Goal: Information Seeking & Learning: Learn about a topic

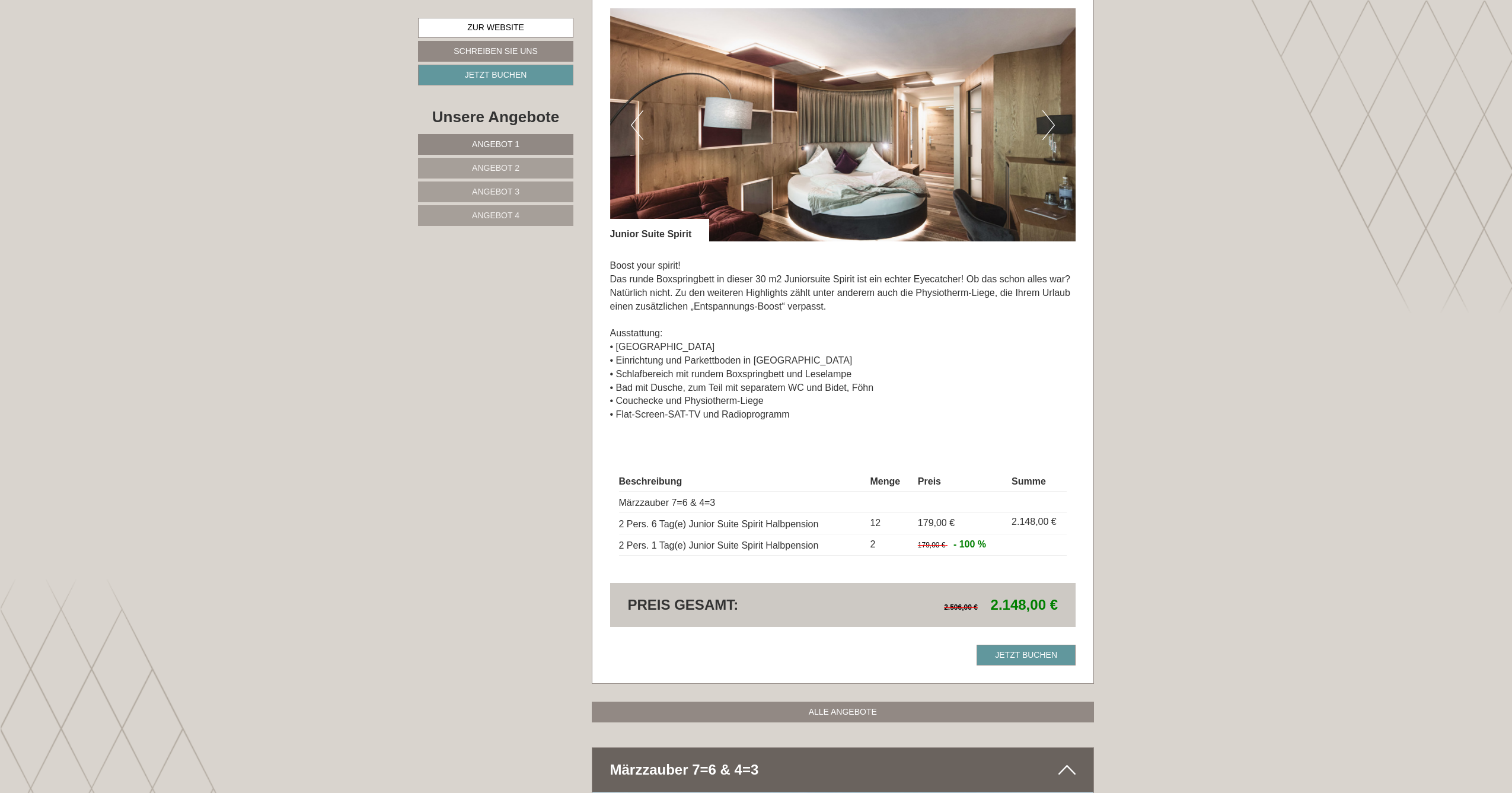
scroll to position [1045, 0]
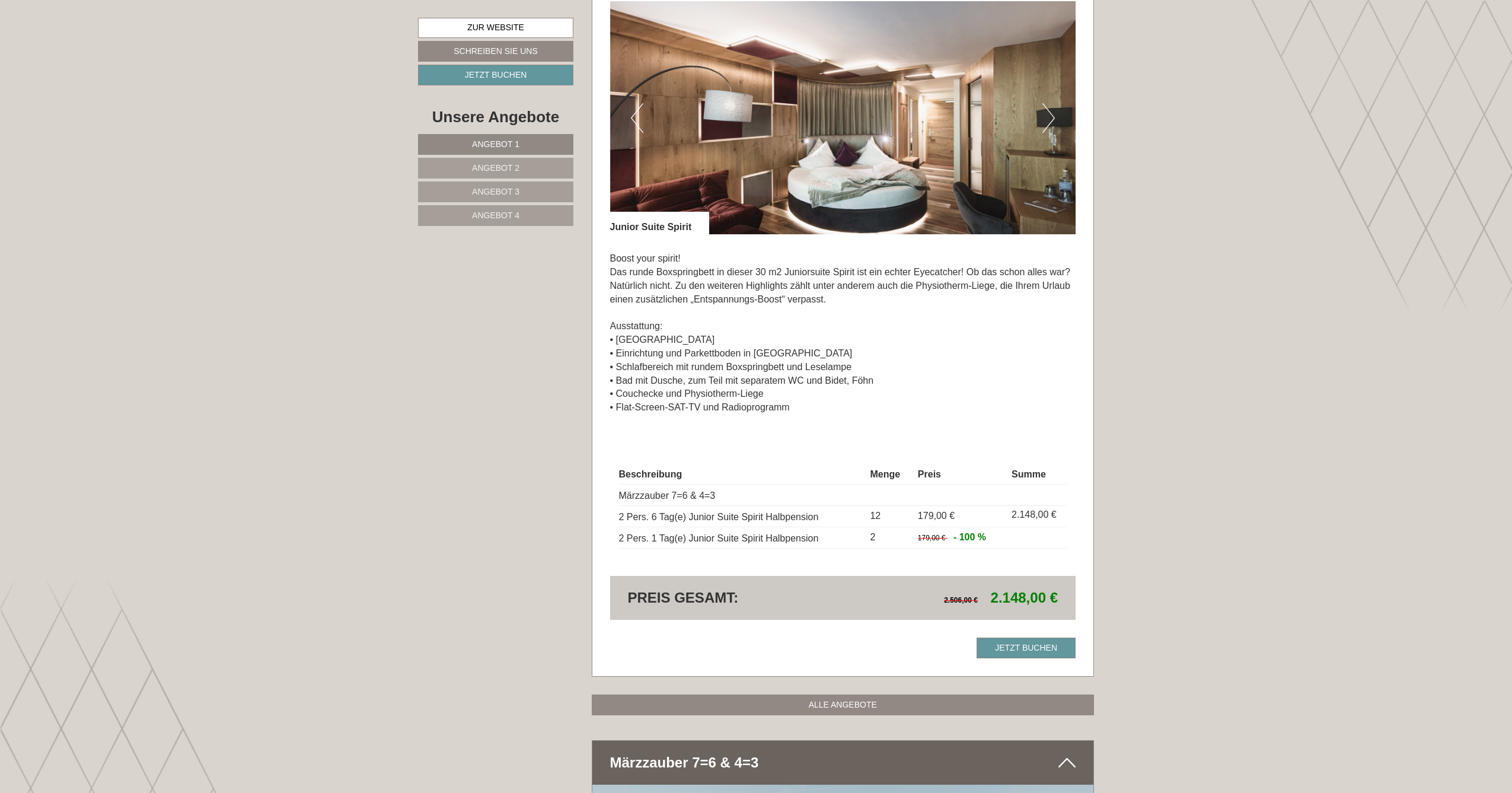
click at [498, 191] on span "Angebot 3" at bounding box center [496, 191] width 47 height 9
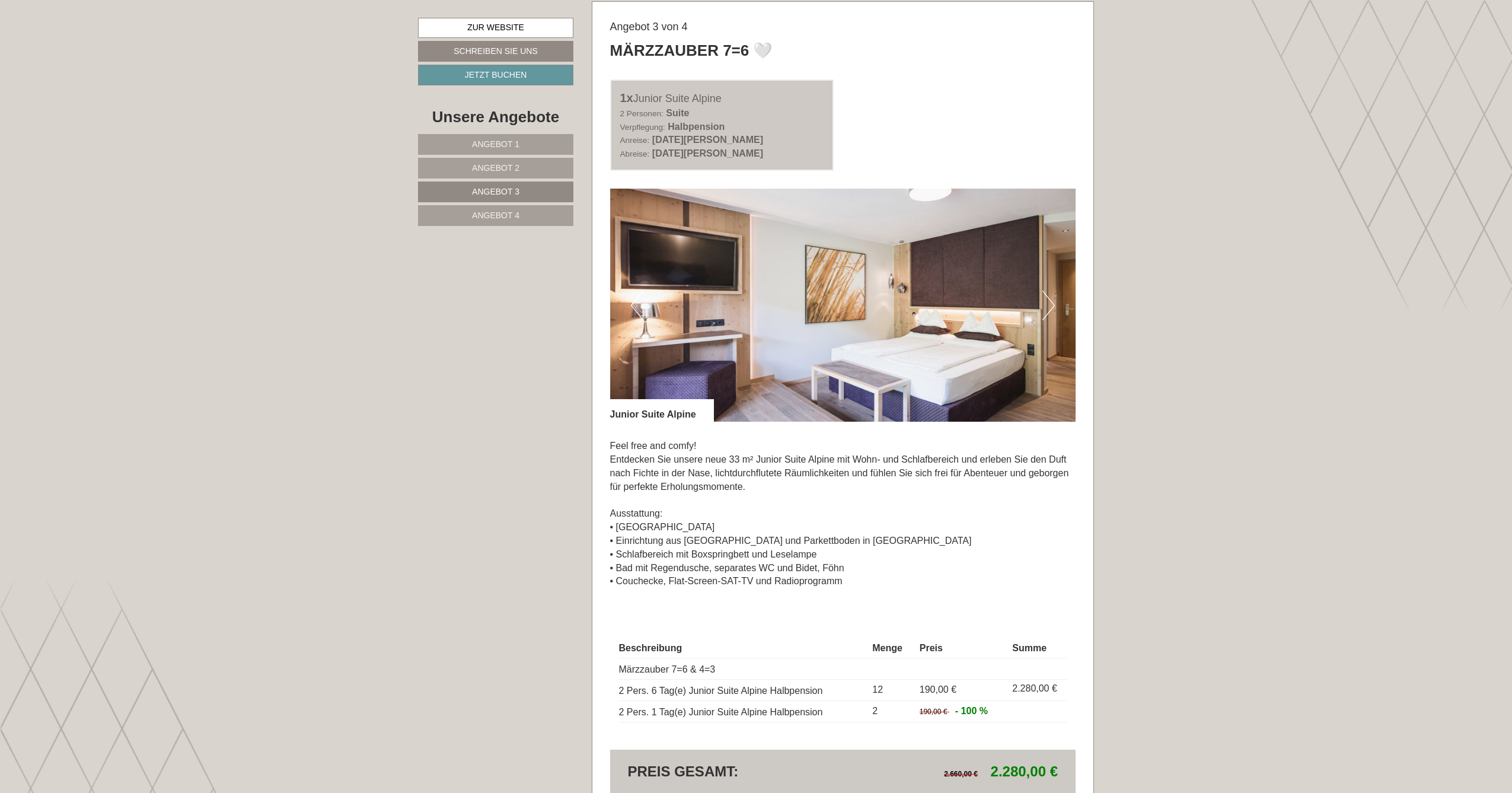
click at [1061, 303] on img at bounding box center [843, 305] width 466 height 233
click at [1056, 303] on img at bounding box center [843, 305] width 466 height 233
click at [1044, 305] on button "Next" at bounding box center [1048, 305] width 12 height 29
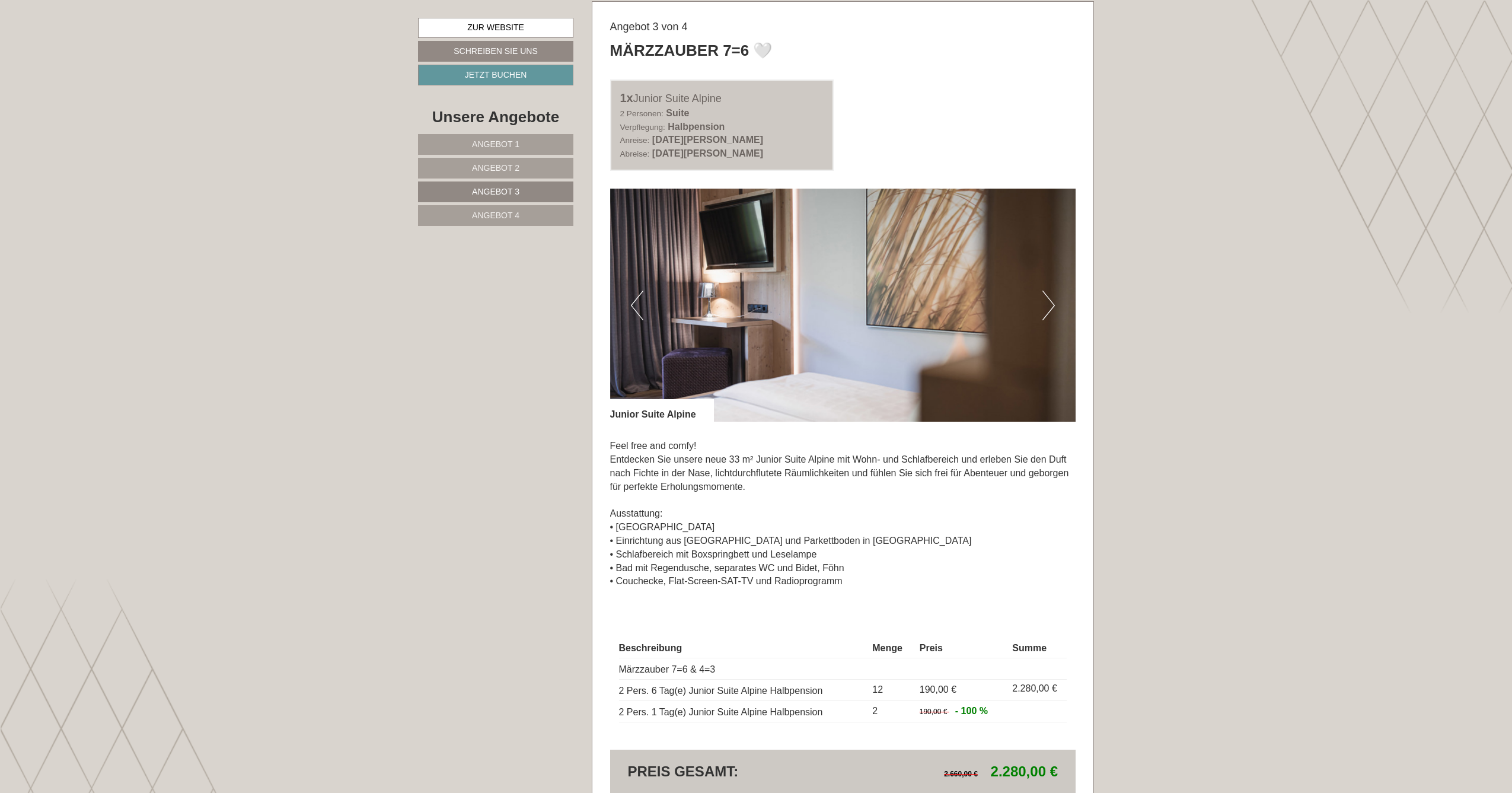
click at [1044, 305] on button "Next" at bounding box center [1048, 305] width 12 height 29
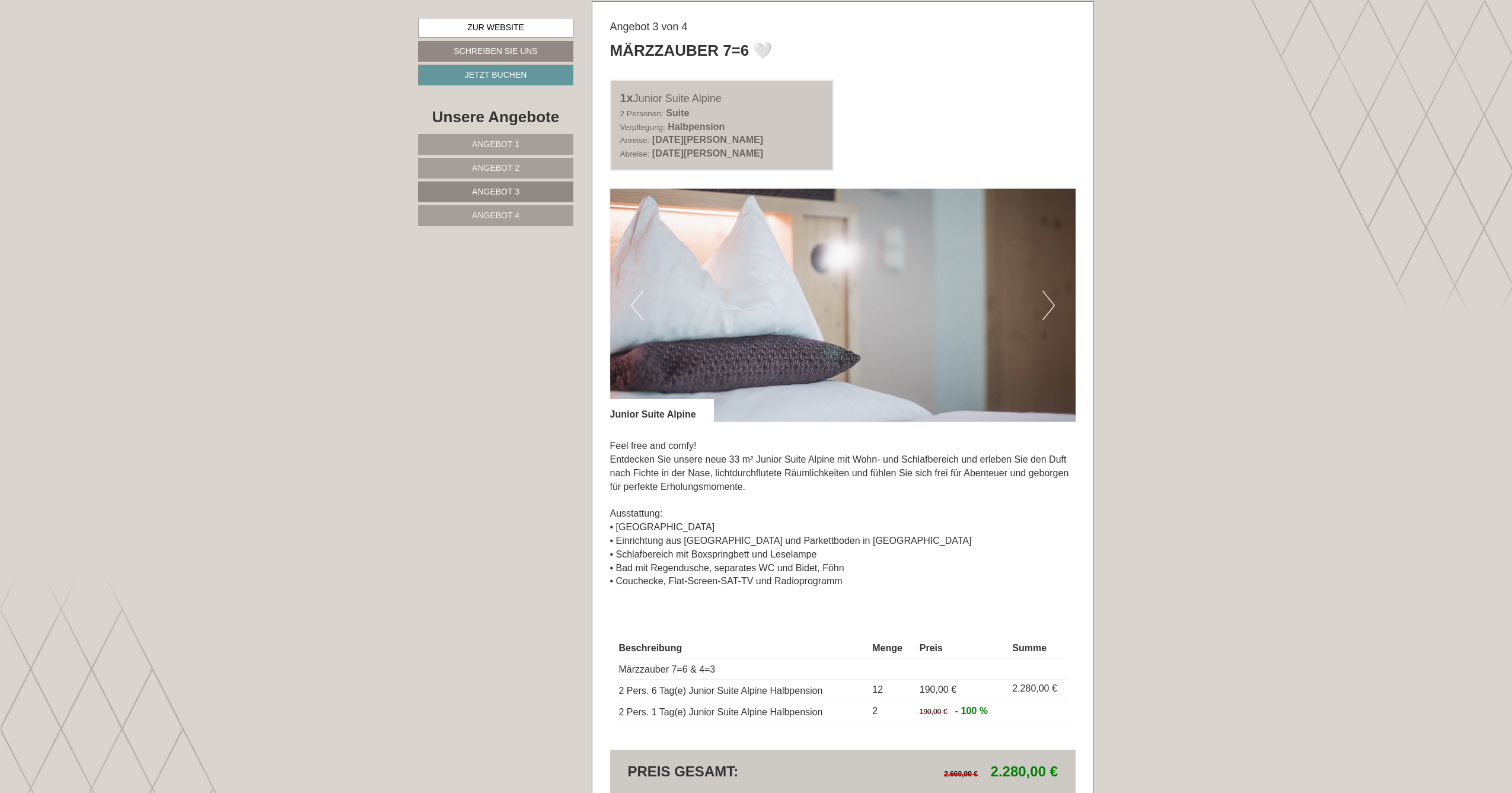
click at [1044, 305] on button "Next" at bounding box center [1048, 305] width 12 height 29
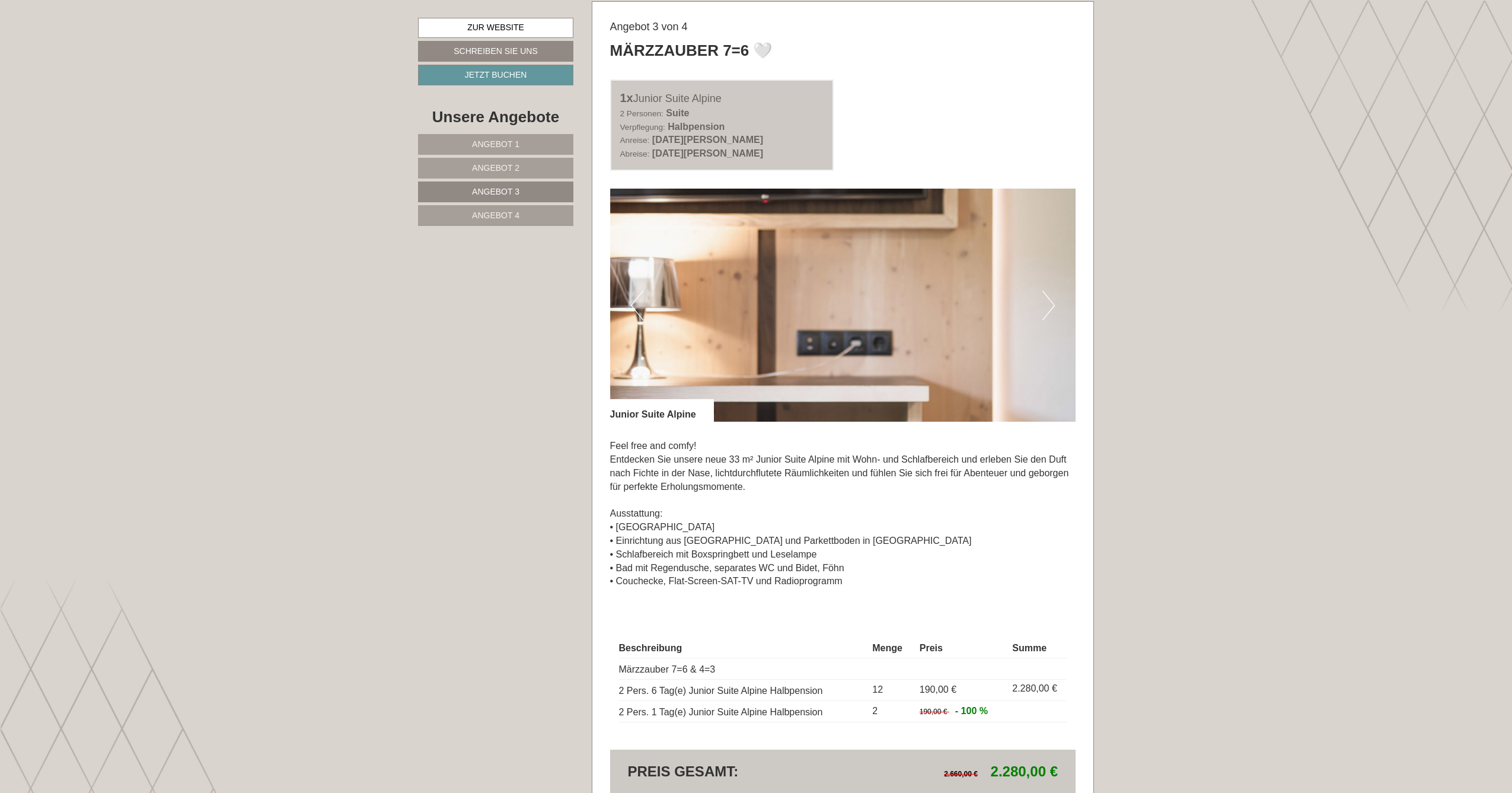
click at [1044, 305] on button "Next" at bounding box center [1048, 305] width 12 height 29
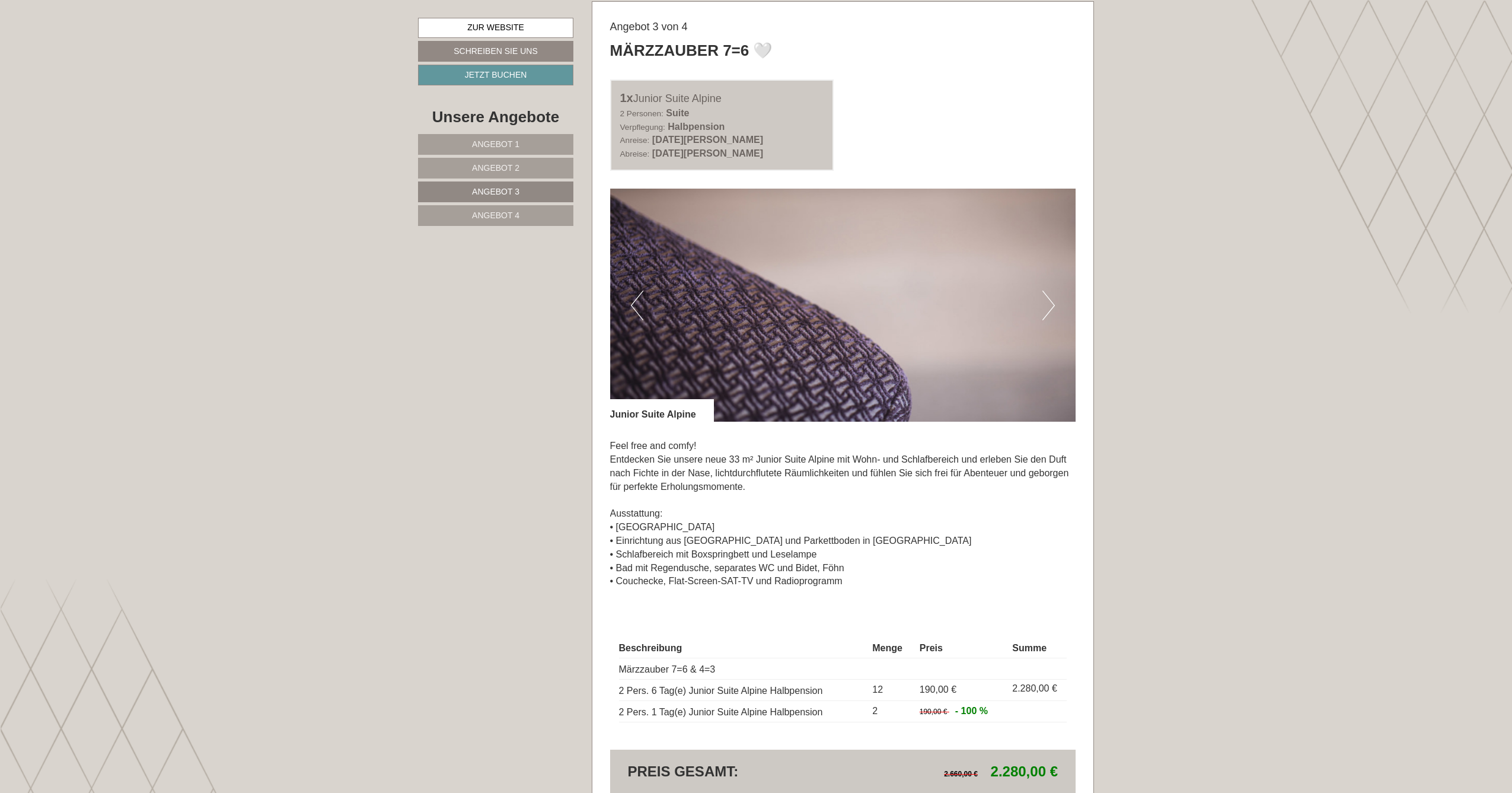
click at [1044, 305] on button "Next" at bounding box center [1048, 305] width 12 height 29
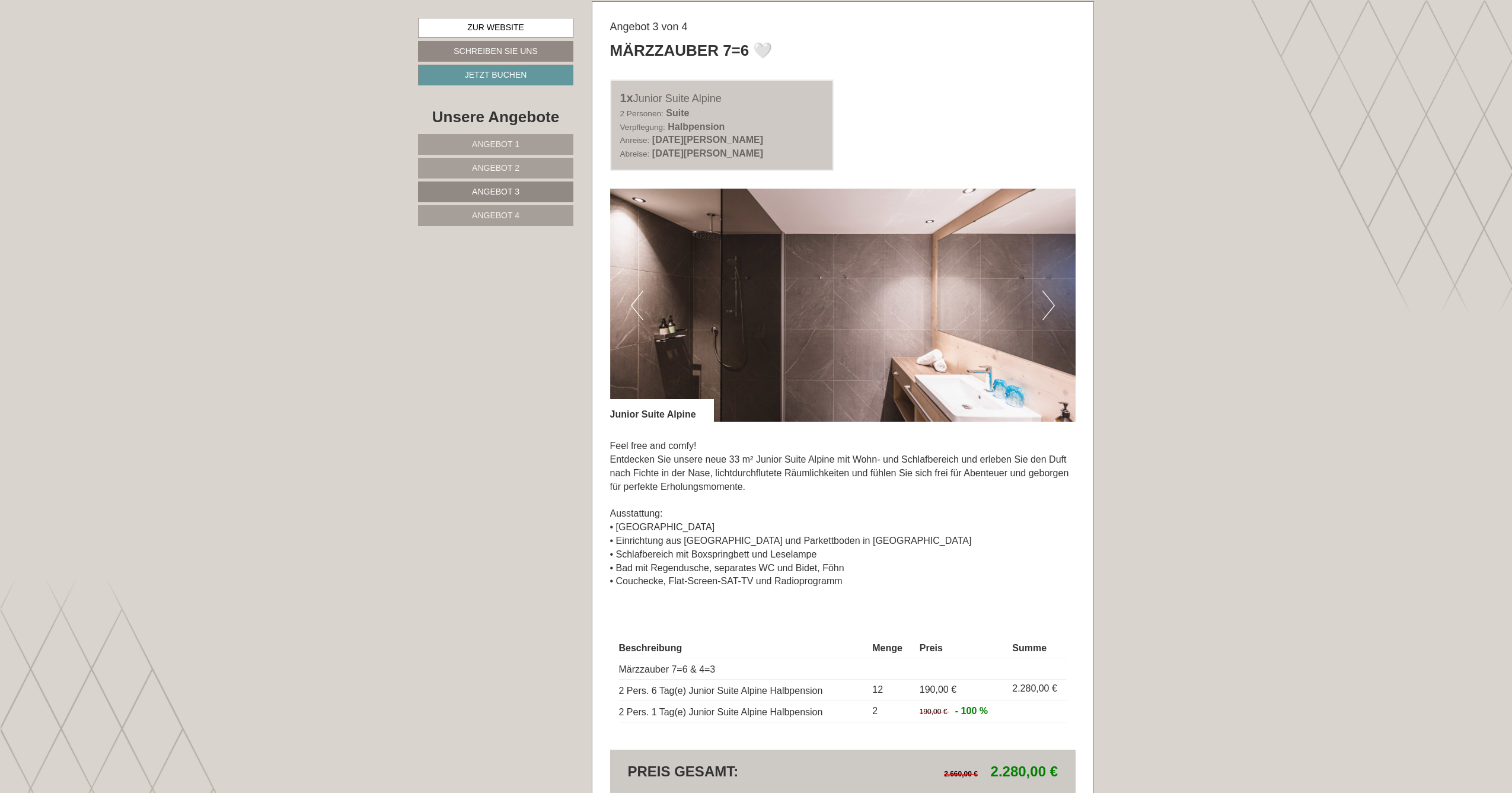
click at [1044, 305] on button "Next" at bounding box center [1048, 305] width 12 height 29
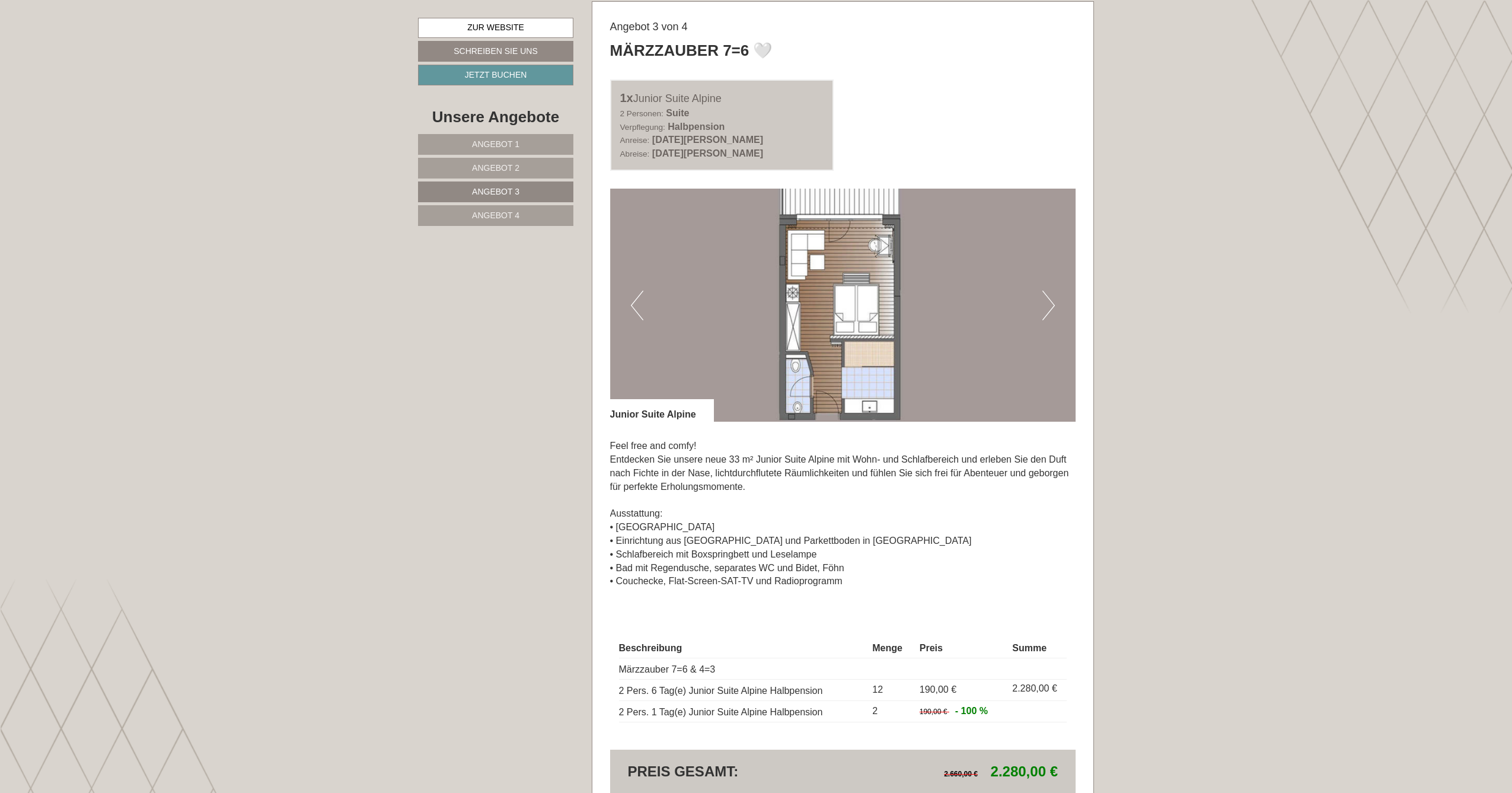
click at [1048, 303] on button "Next" at bounding box center [1048, 305] width 12 height 29
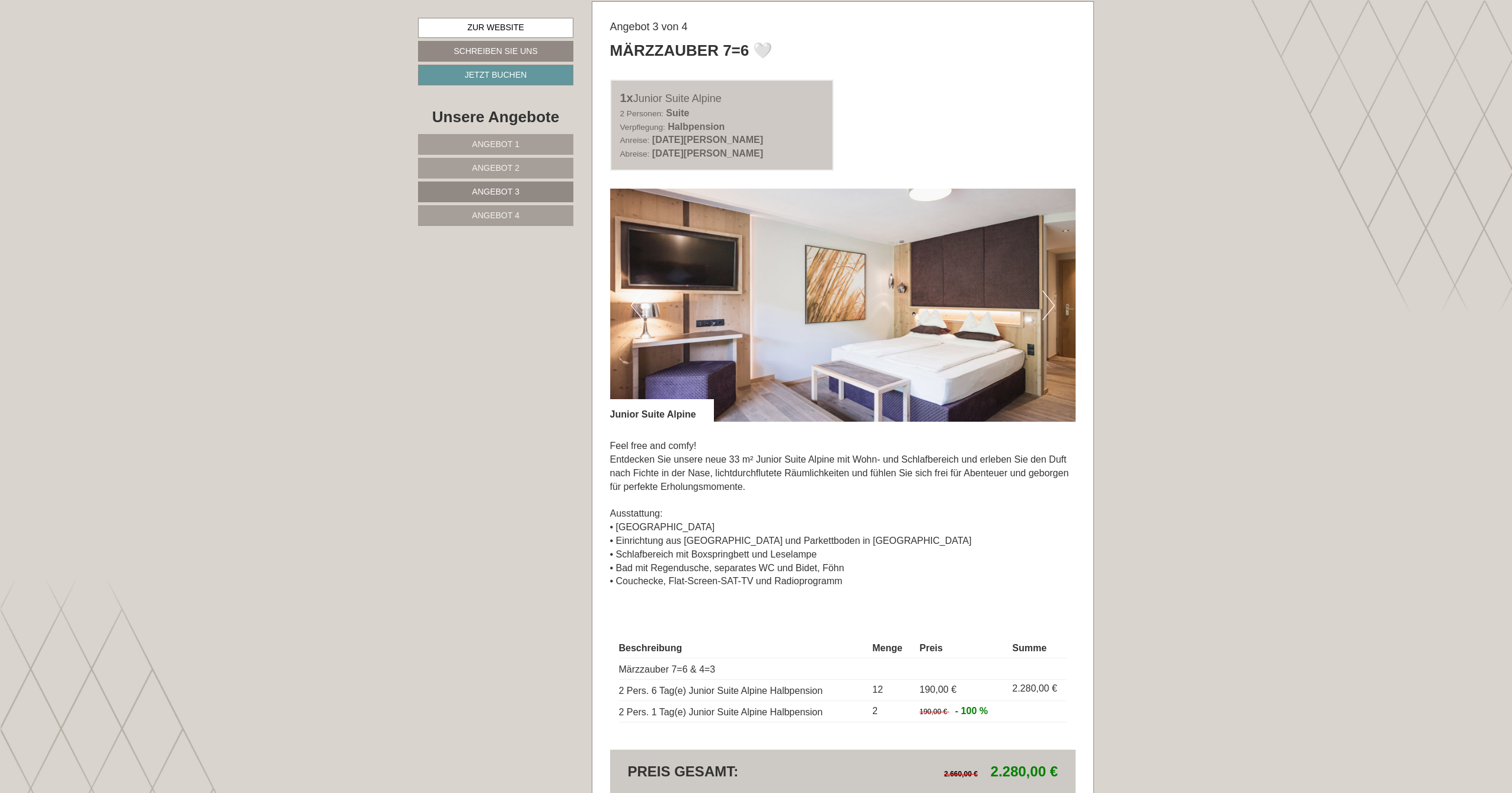
click at [516, 215] on span "Angebot 4" at bounding box center [496, 215] width 47 height 9
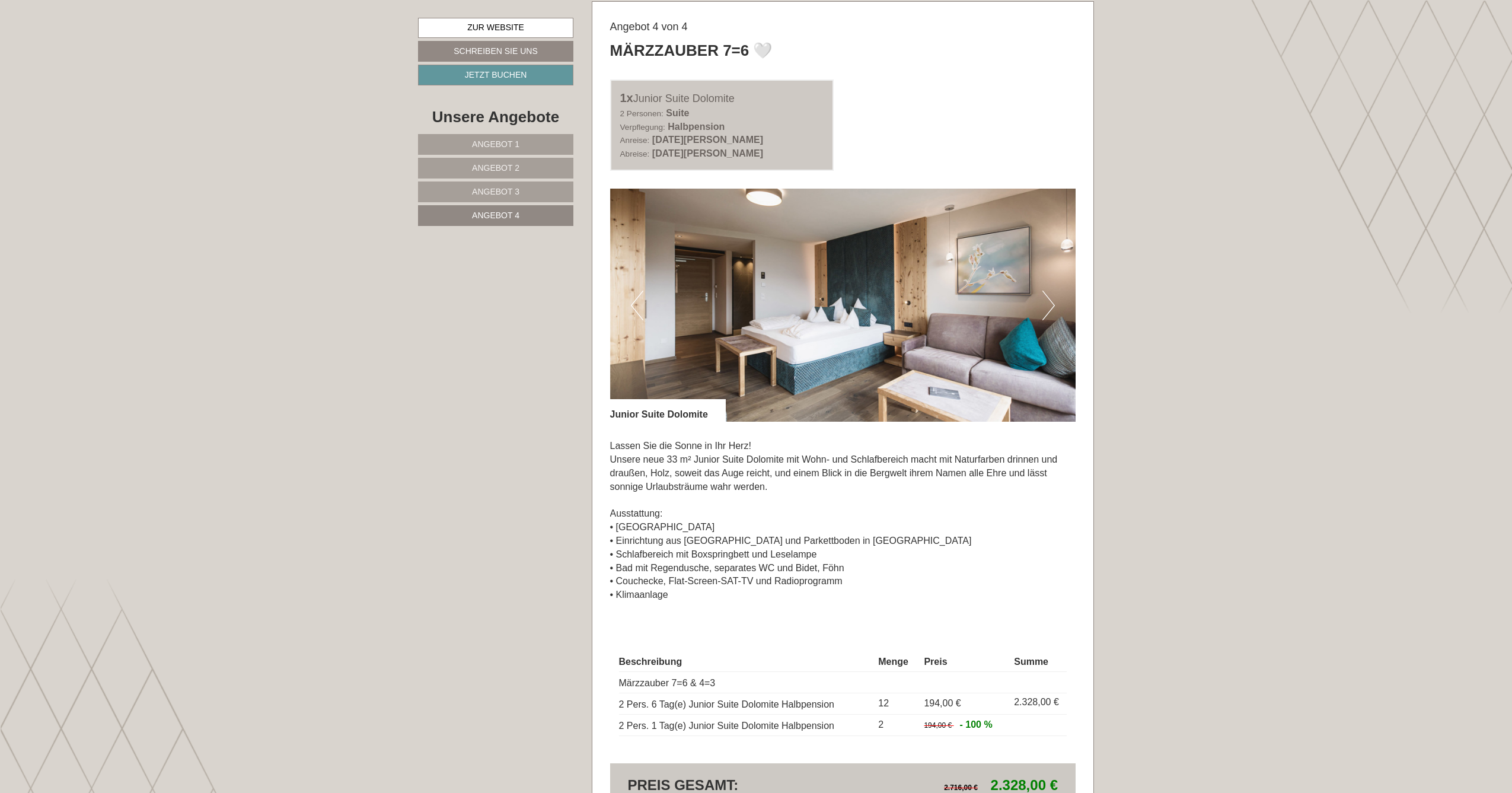
click at [1050, 304] on button "Next" at bounding box center [1048, 305] width 12 height 29
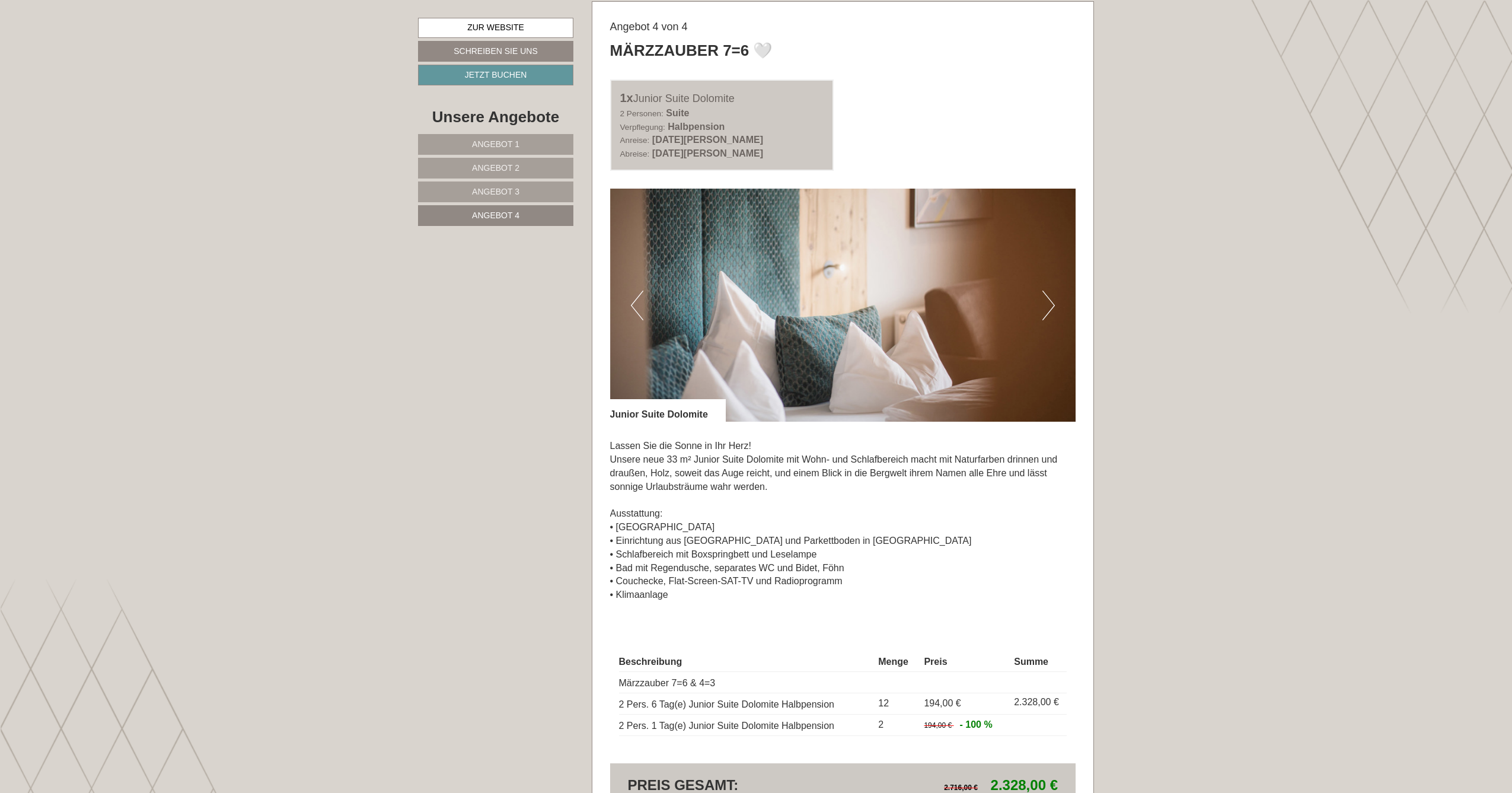
click at [1050, 304] on button "Next" at bounding box center [1048, 305] width 12 height 29
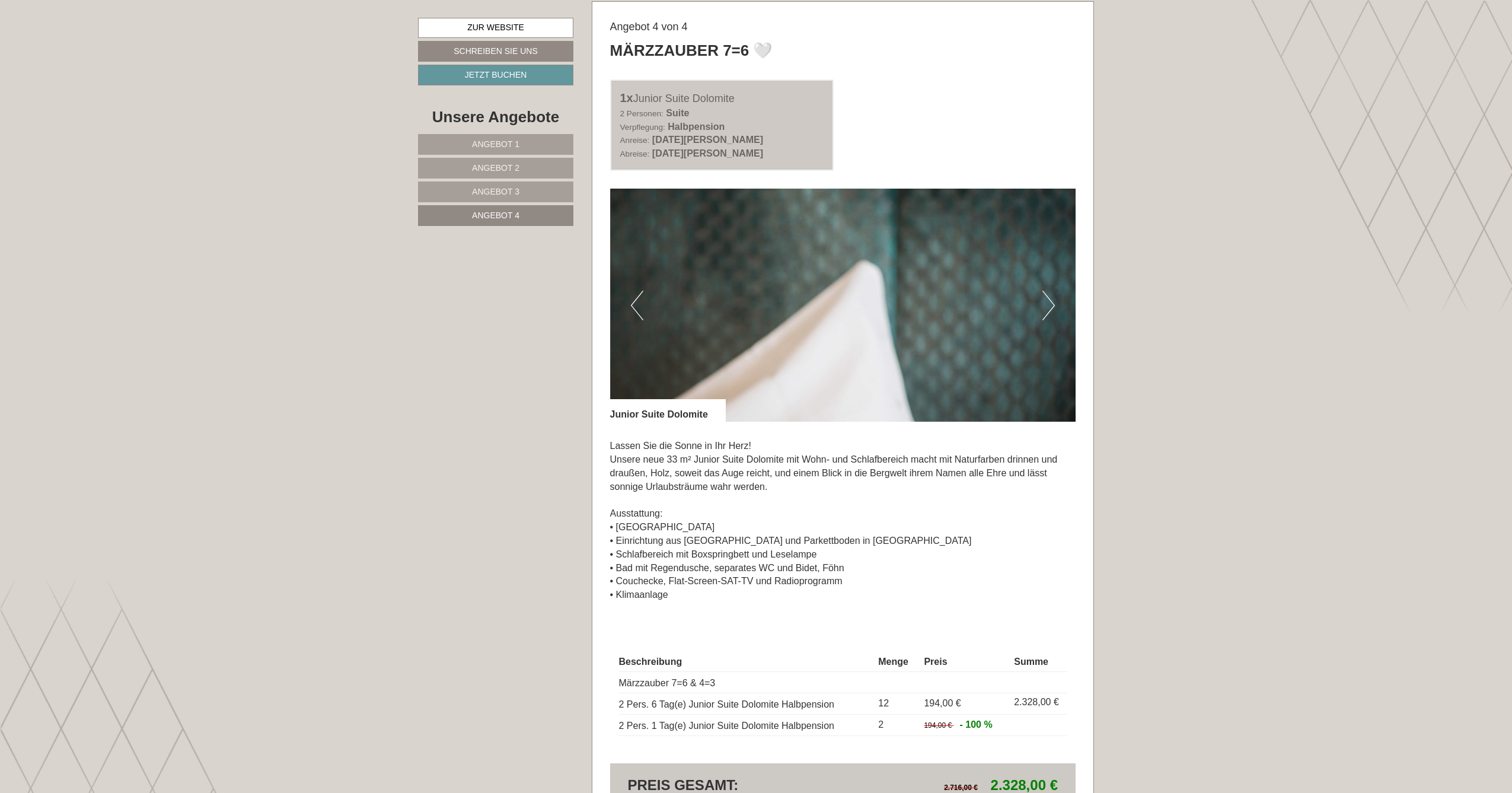
click at [1050, 304] on button "Next" at bounding box center [1048, 305] width 12 height 29
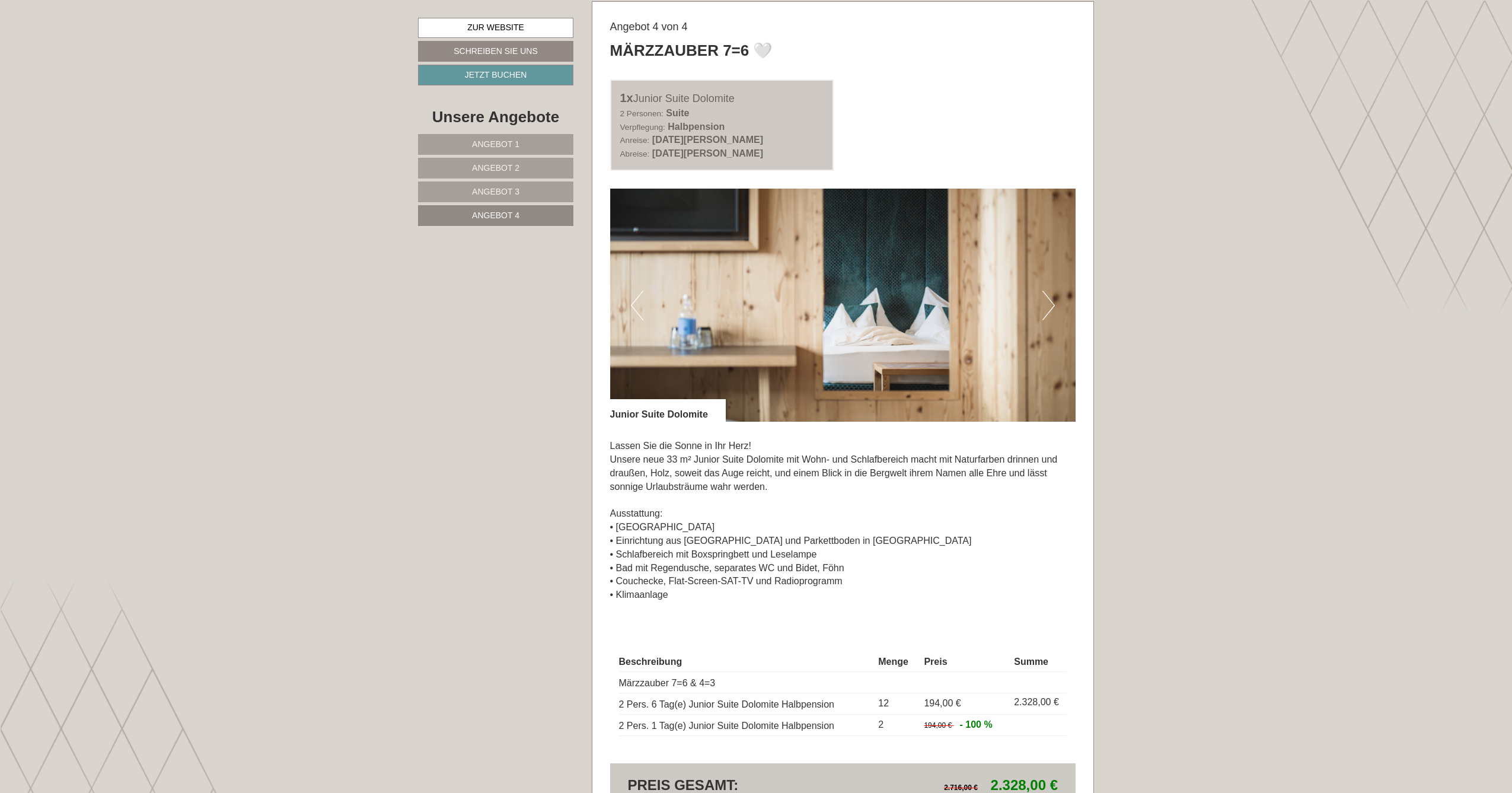
click at [1050, 304] on button "Next" at bounding box center [1048, 305] width 12 height 29
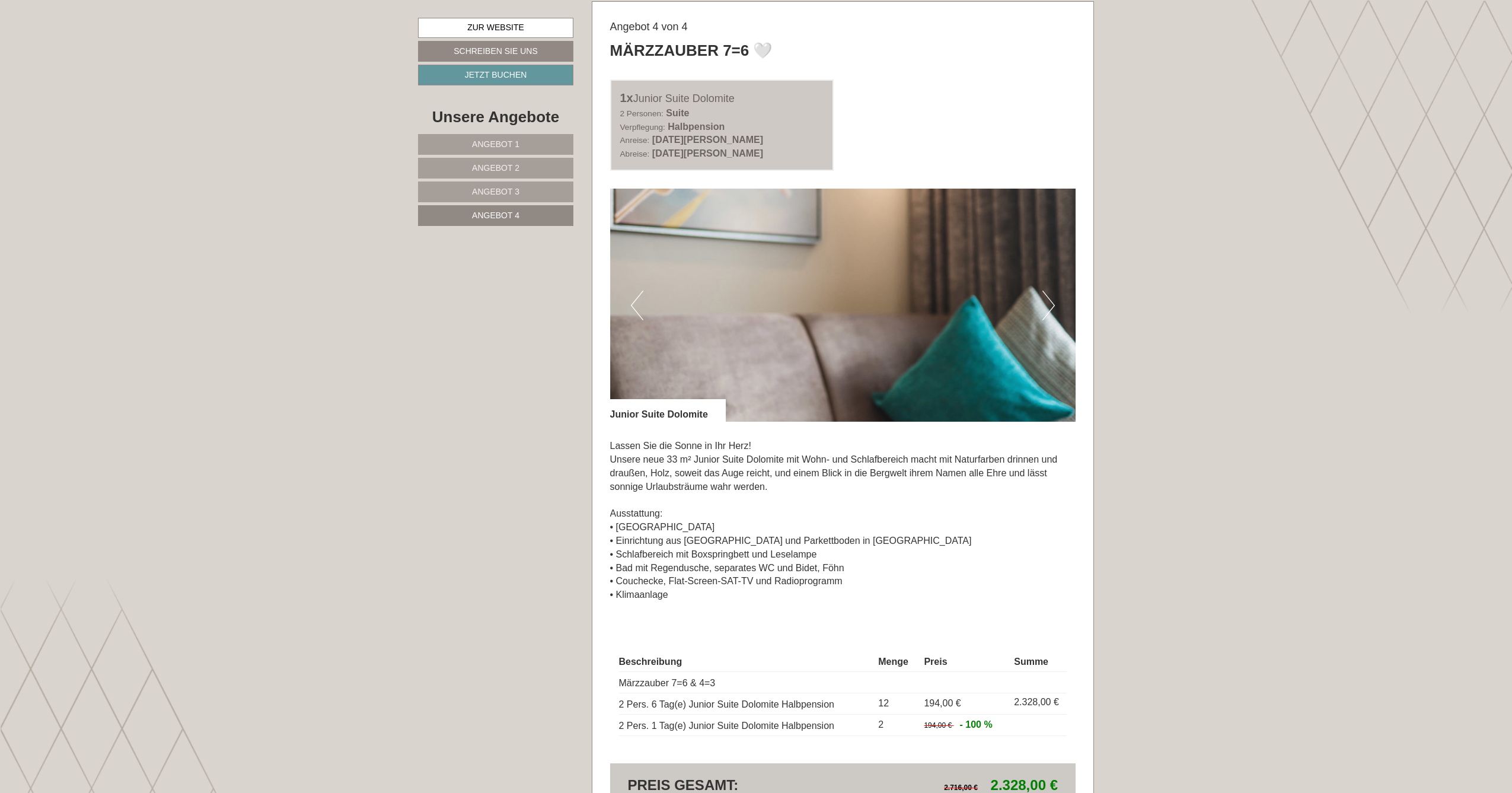
click at [1050, 304] on button "Next" at bounding box center [1048, 305] width 12 height 29
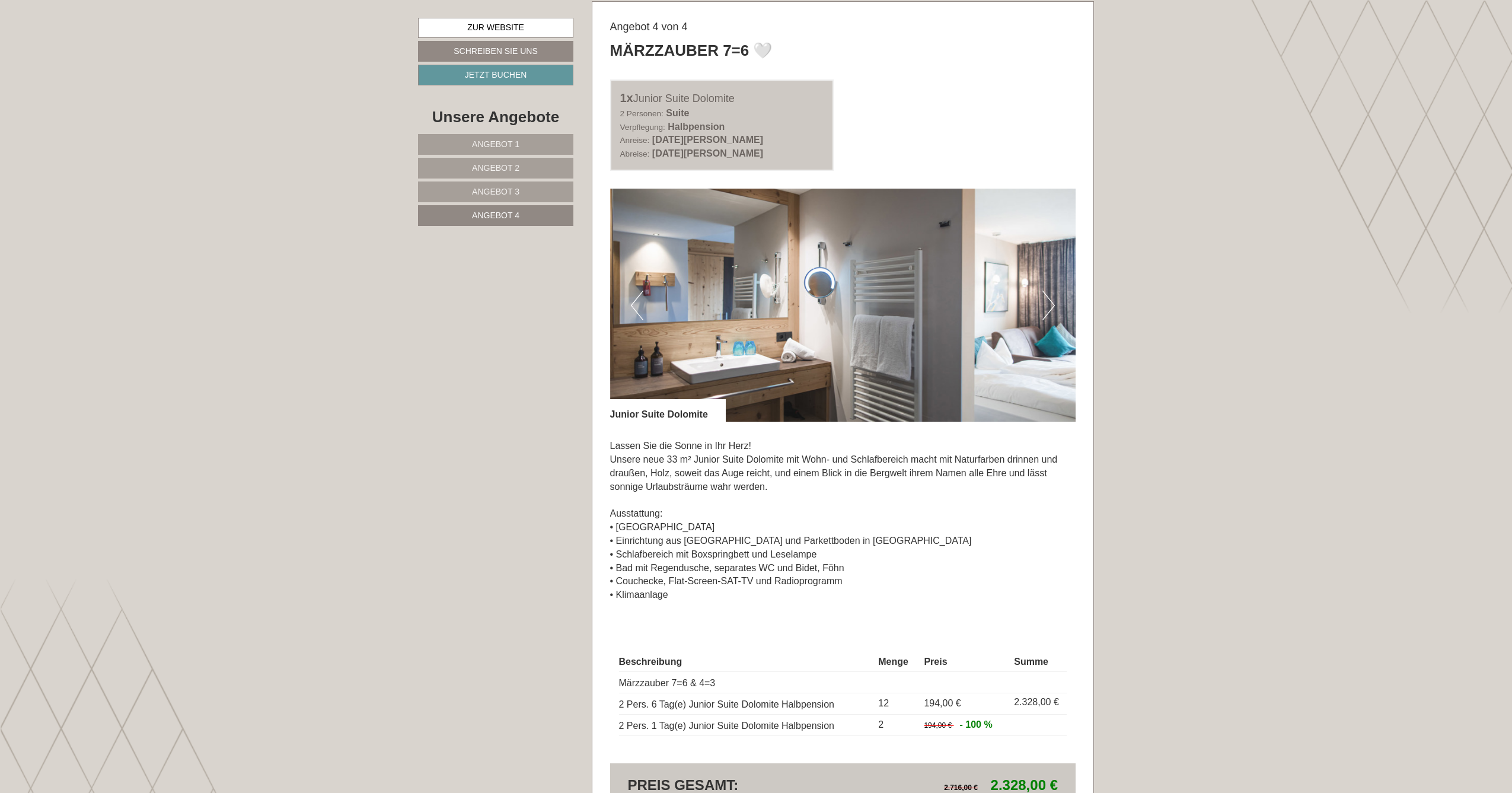
click at [1050, 304] on button "Next" at bounding box center [1048, 305] width 12 height 29
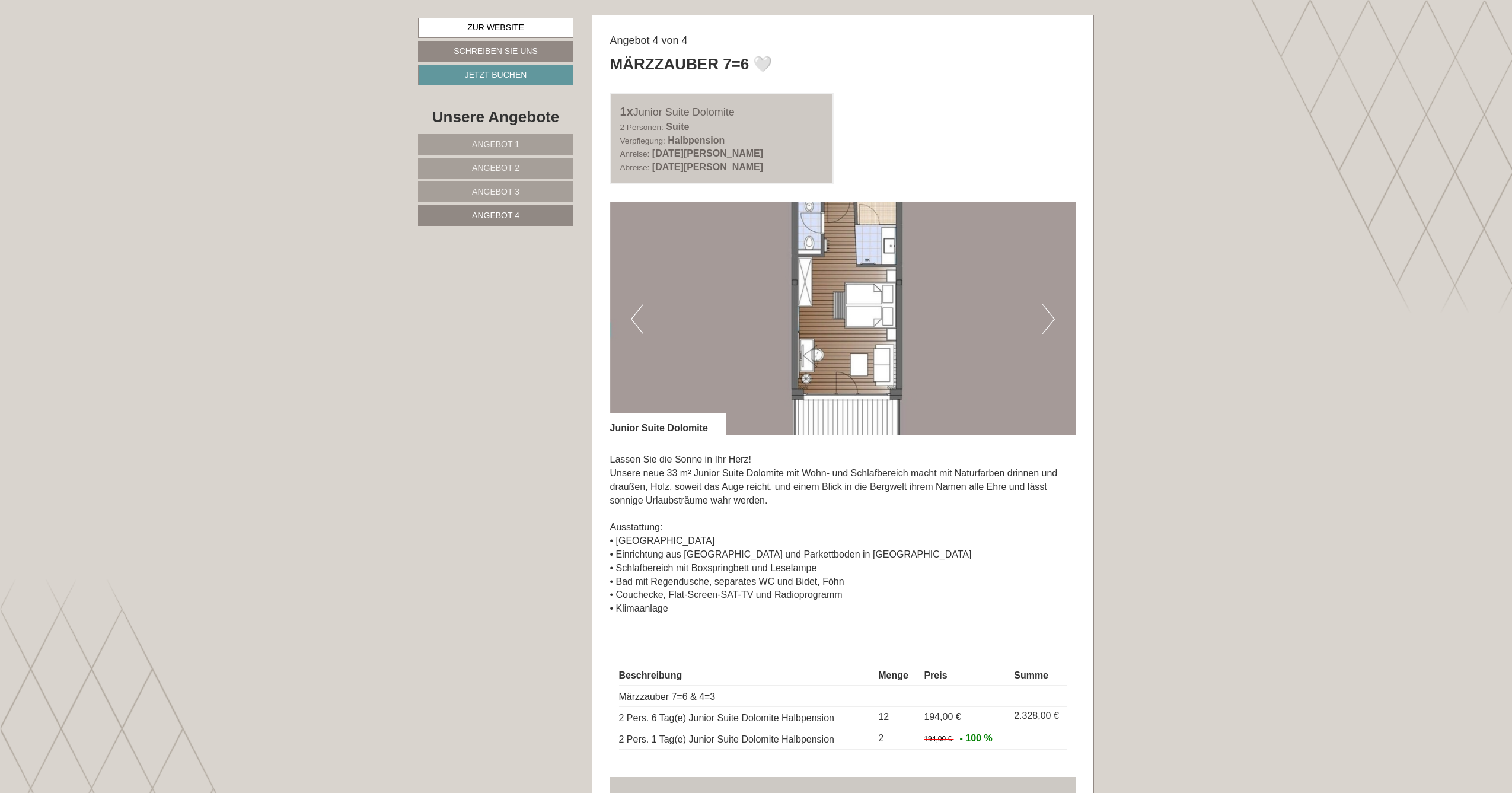
scroll to position [838, 0]
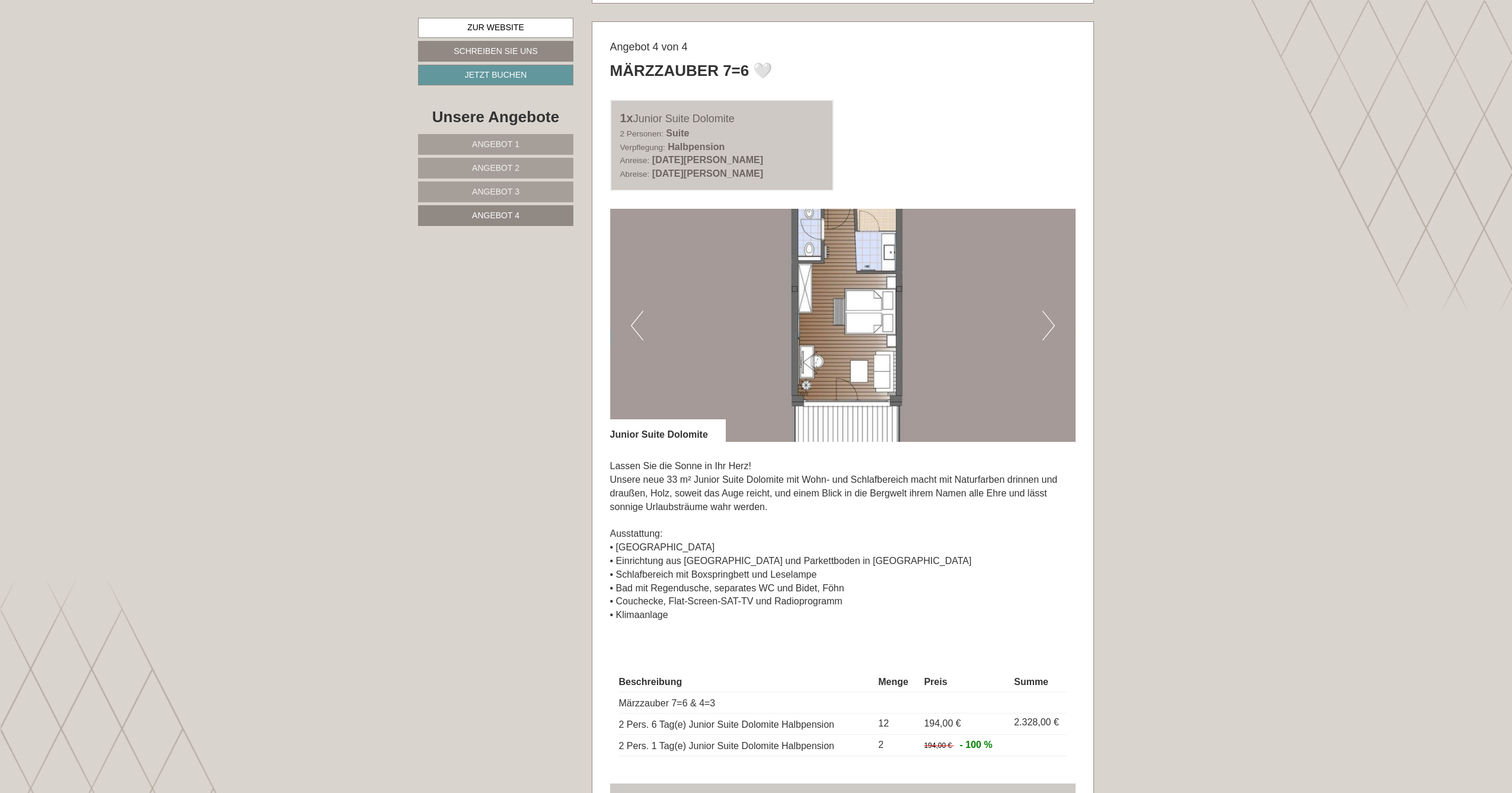
click at [537, 188] on link "Angebot 3" at bounding box center [496, 191] width 155 height 21
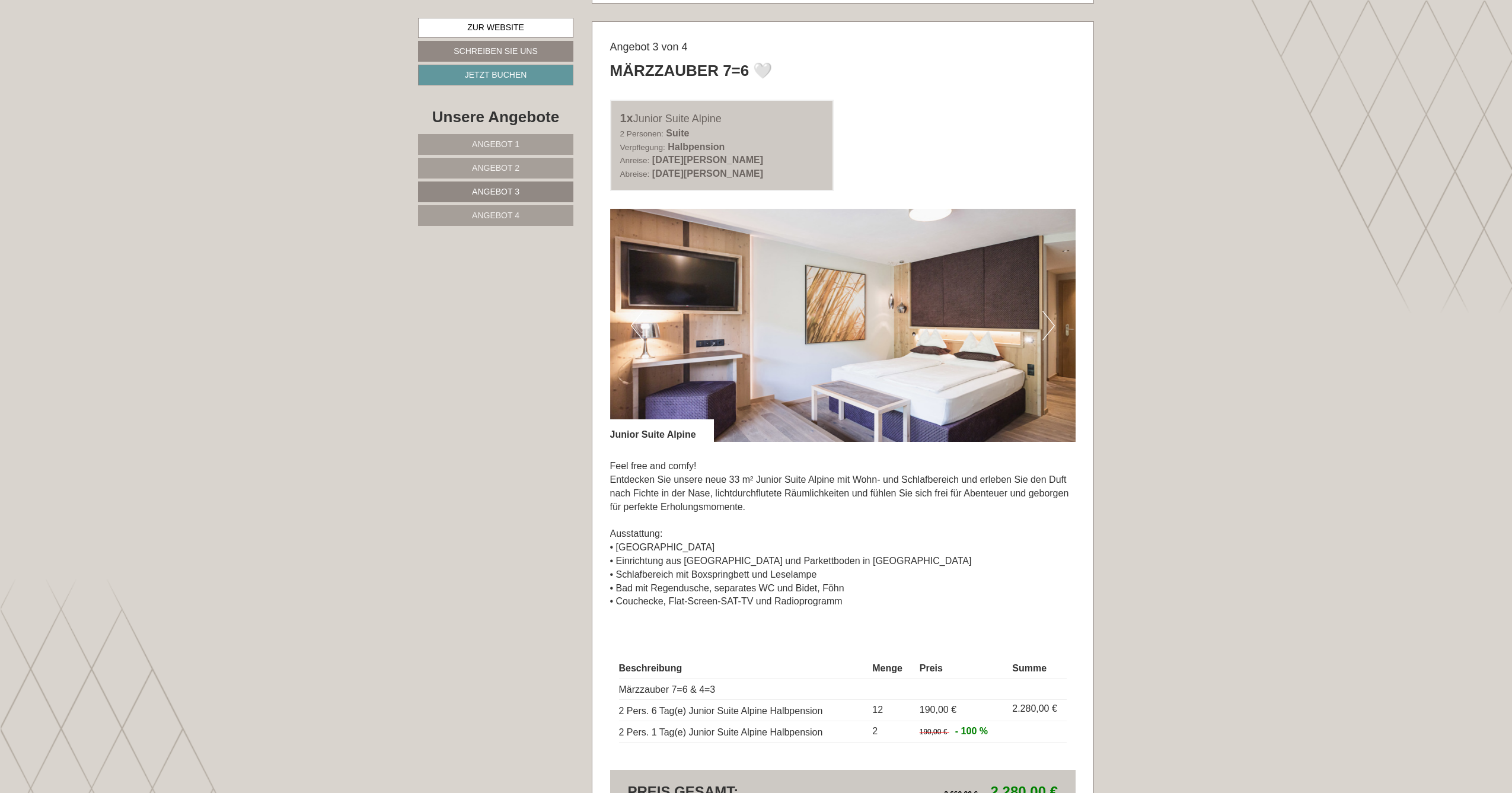
scroll to position [858, 0]
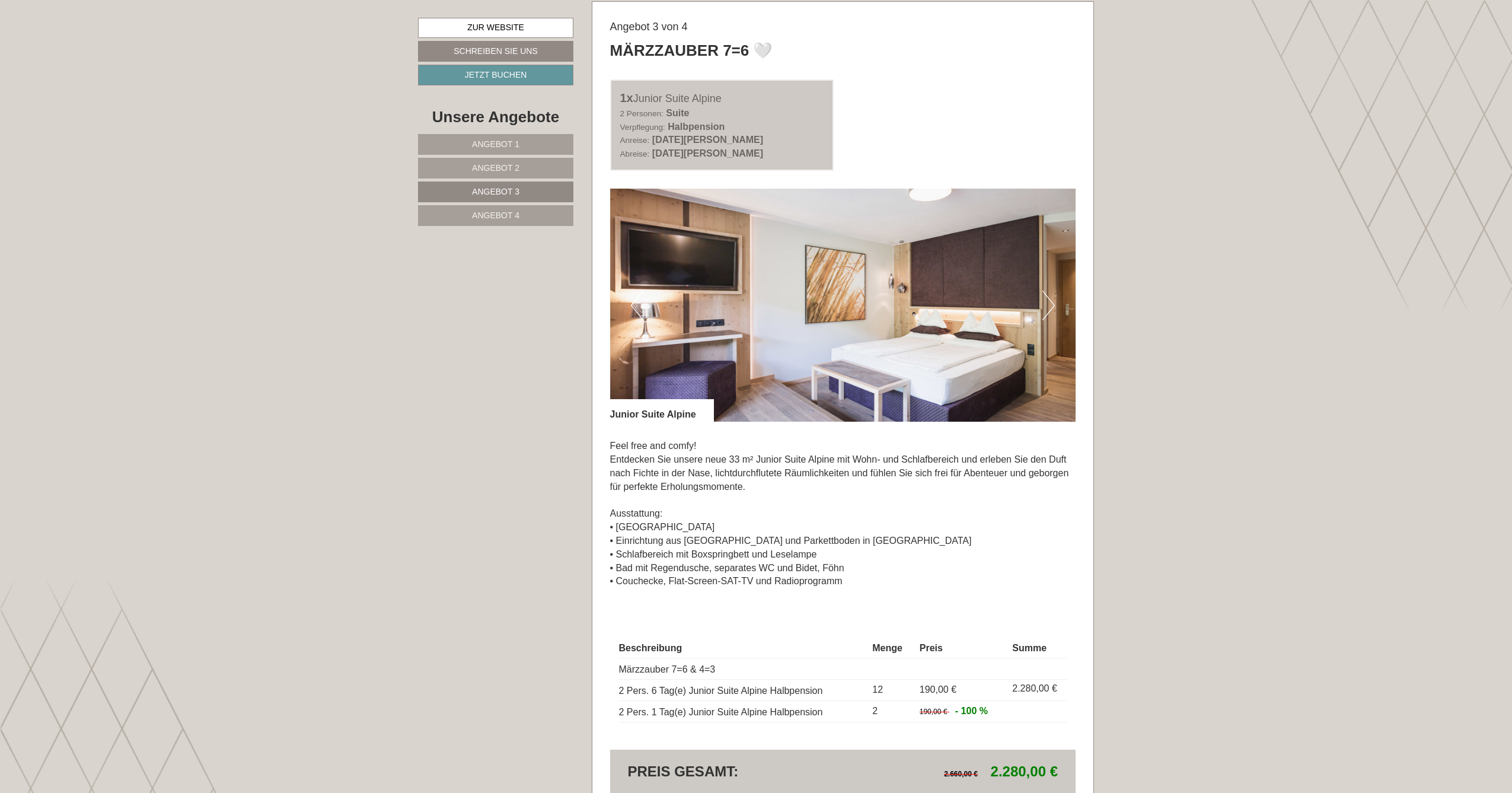
click at [1051, 293] on button "Next" at bounding box center [1048, 305] width 12 height 29
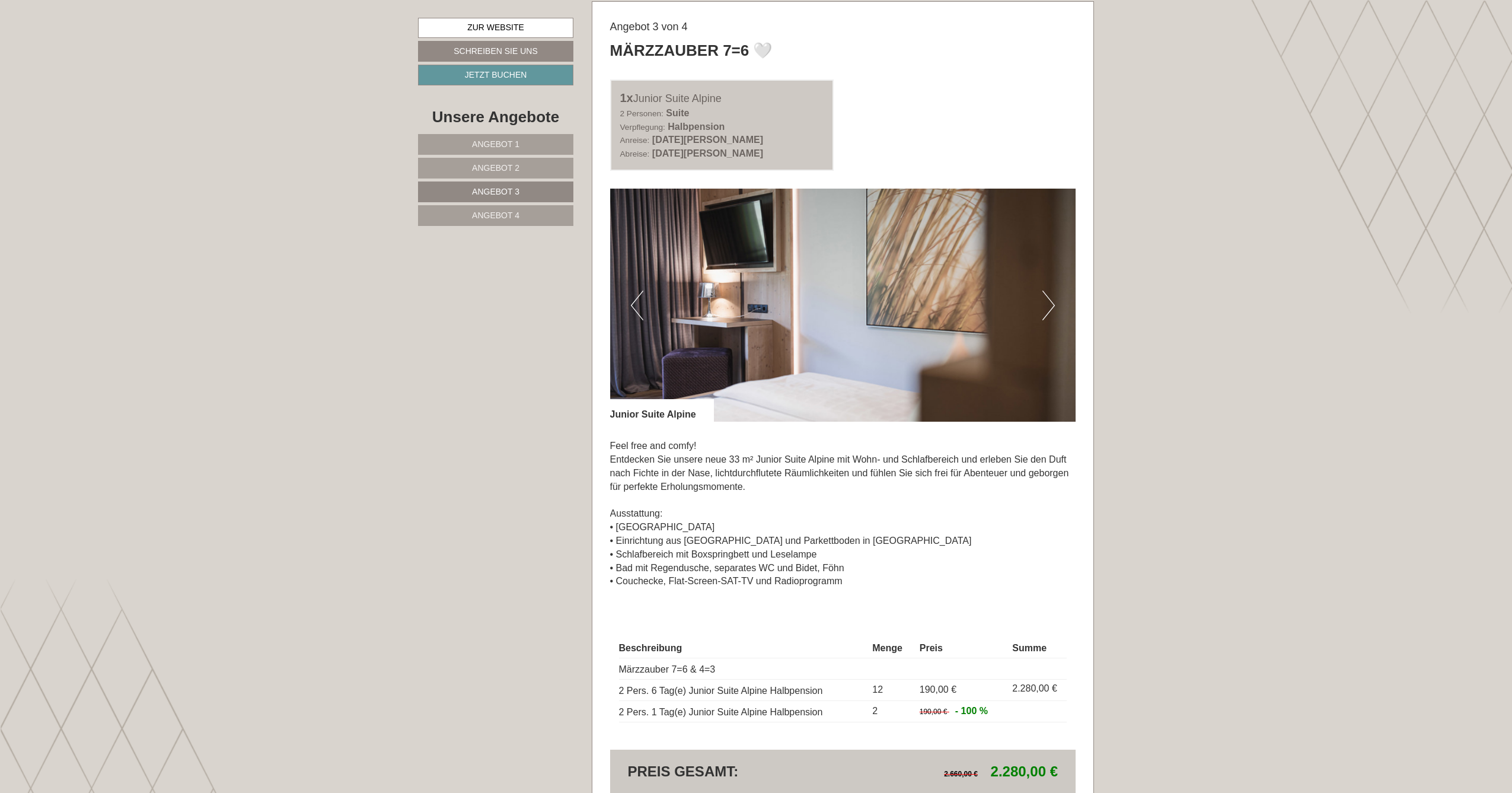
click at [1051, 293] on button "Next" at bounding box center [1048, 305] width 12 height 29
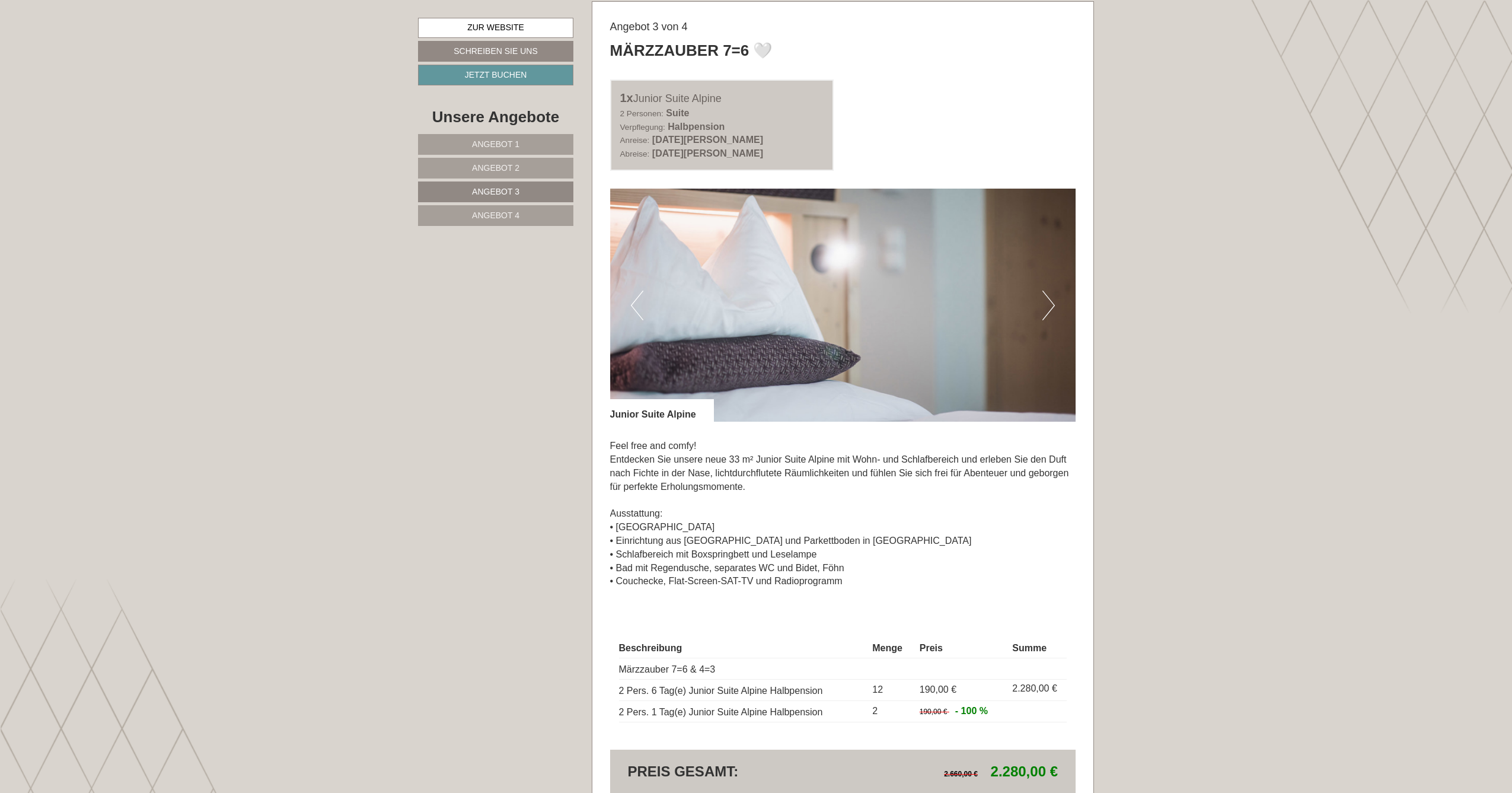
click at [1051, 293] on button "Next" at bounding box center [1048, 305] width 12 height 29
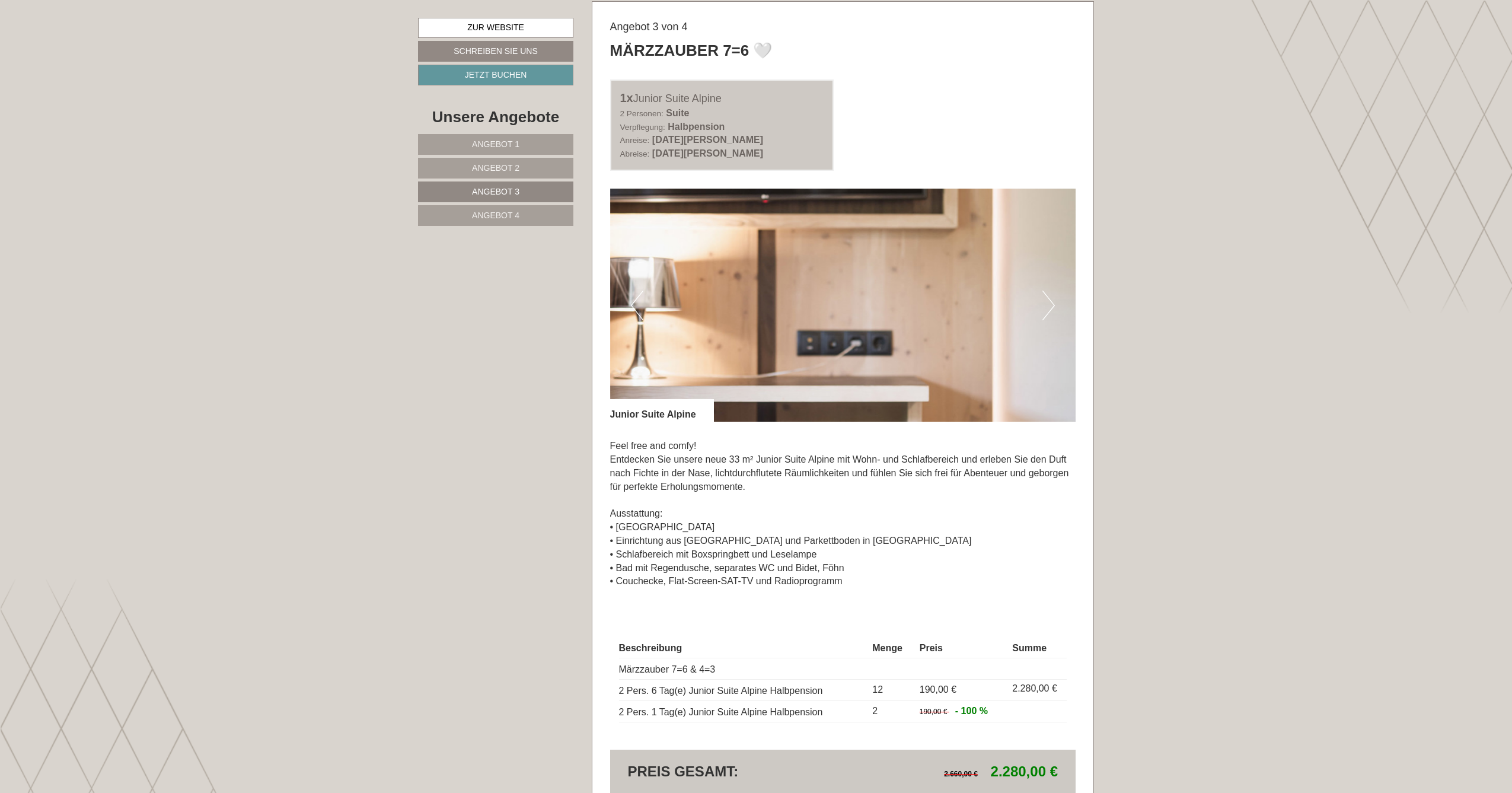
click at [1051, 293] on button "Next" at bounding box center [1048, 305] width 12 height 29
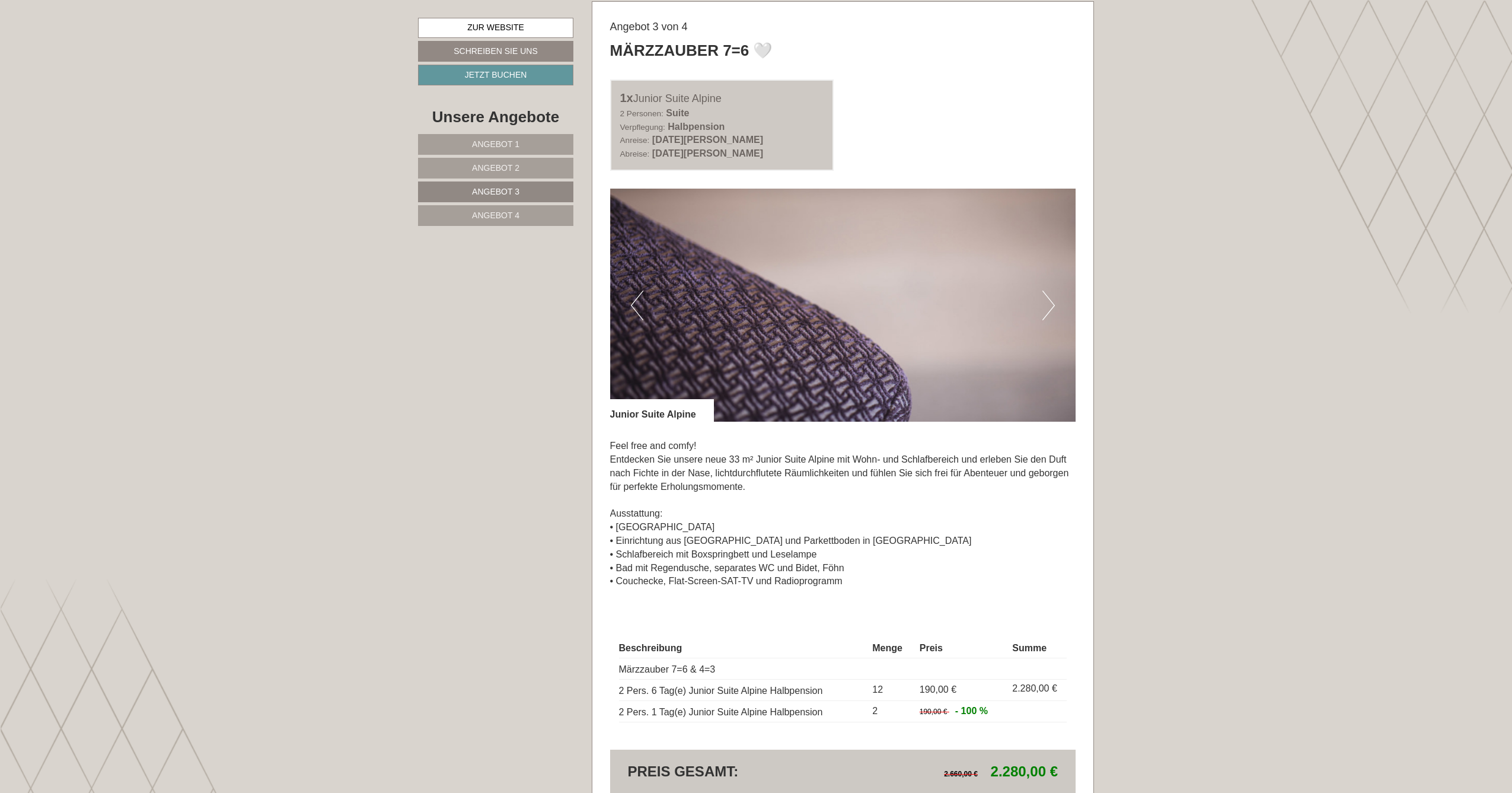
click at [1051, 293] on button "Next" at bounding box center [1048, 305] width 12 height 29
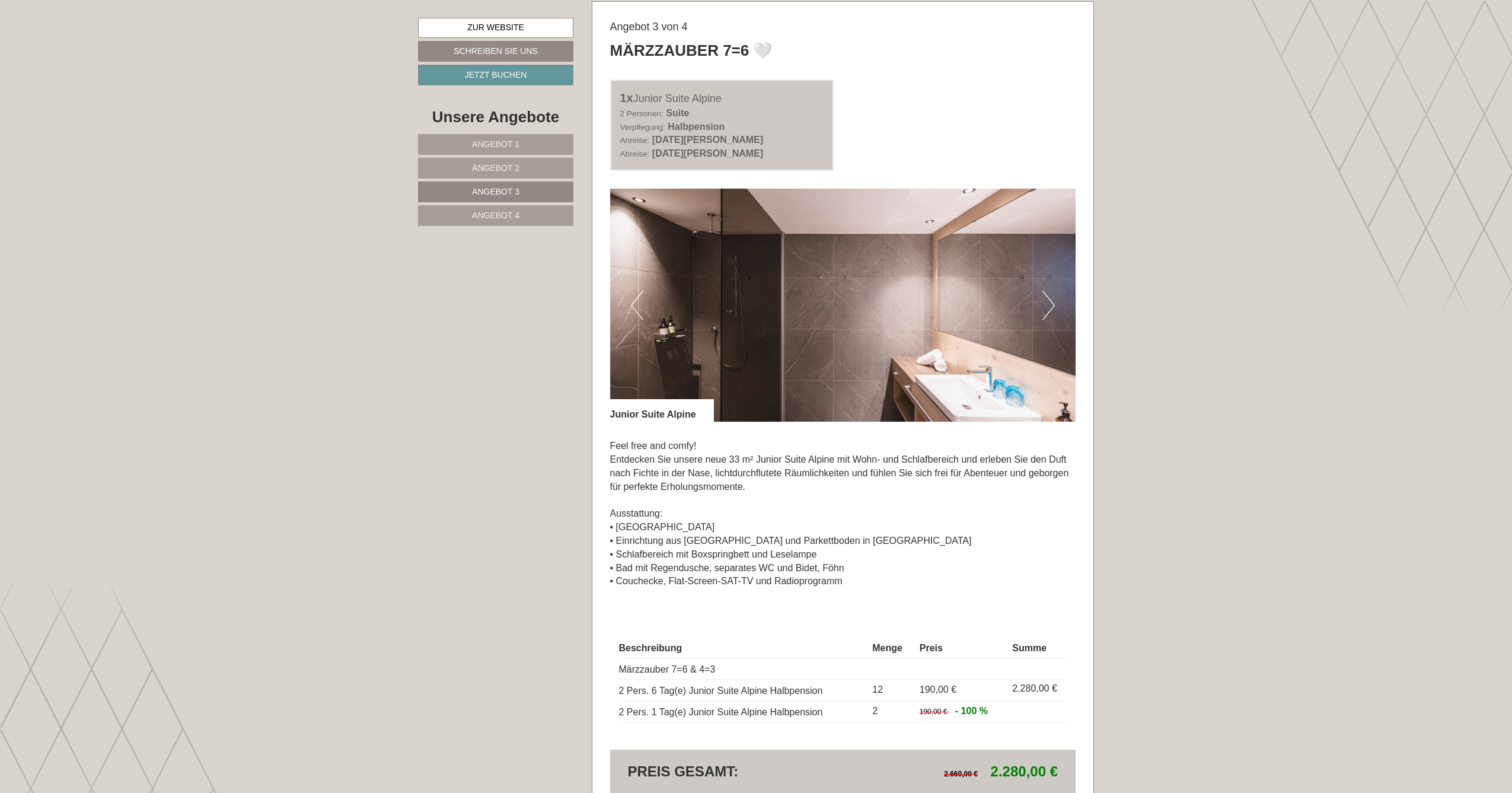
click at [1051, 293] on button "Next" at bounding box center [1048, 305] width 12 height 29
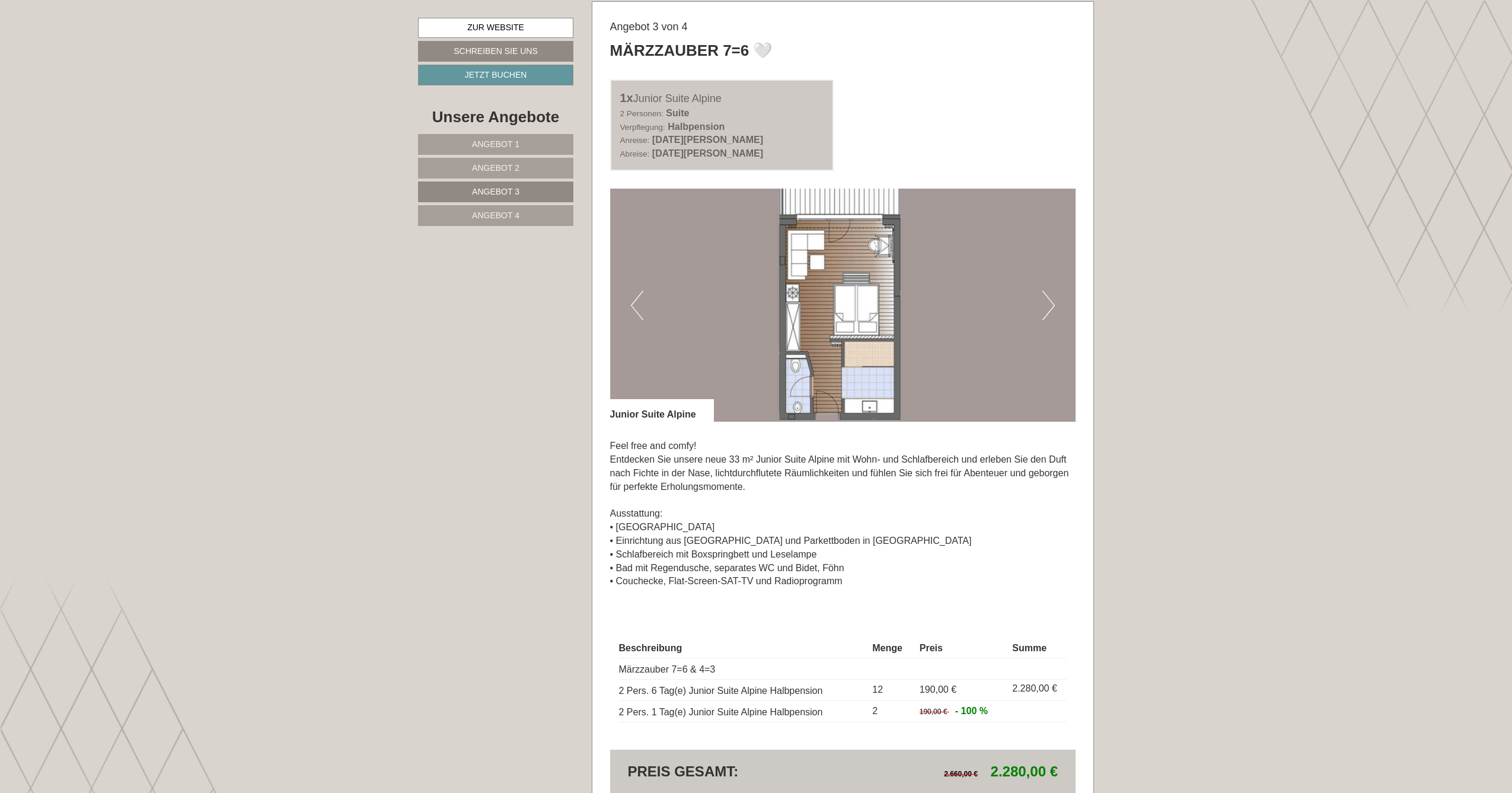
click at [491, 142] on span "Angebot 1" at bounding box center [496, 144] width 47 height 9
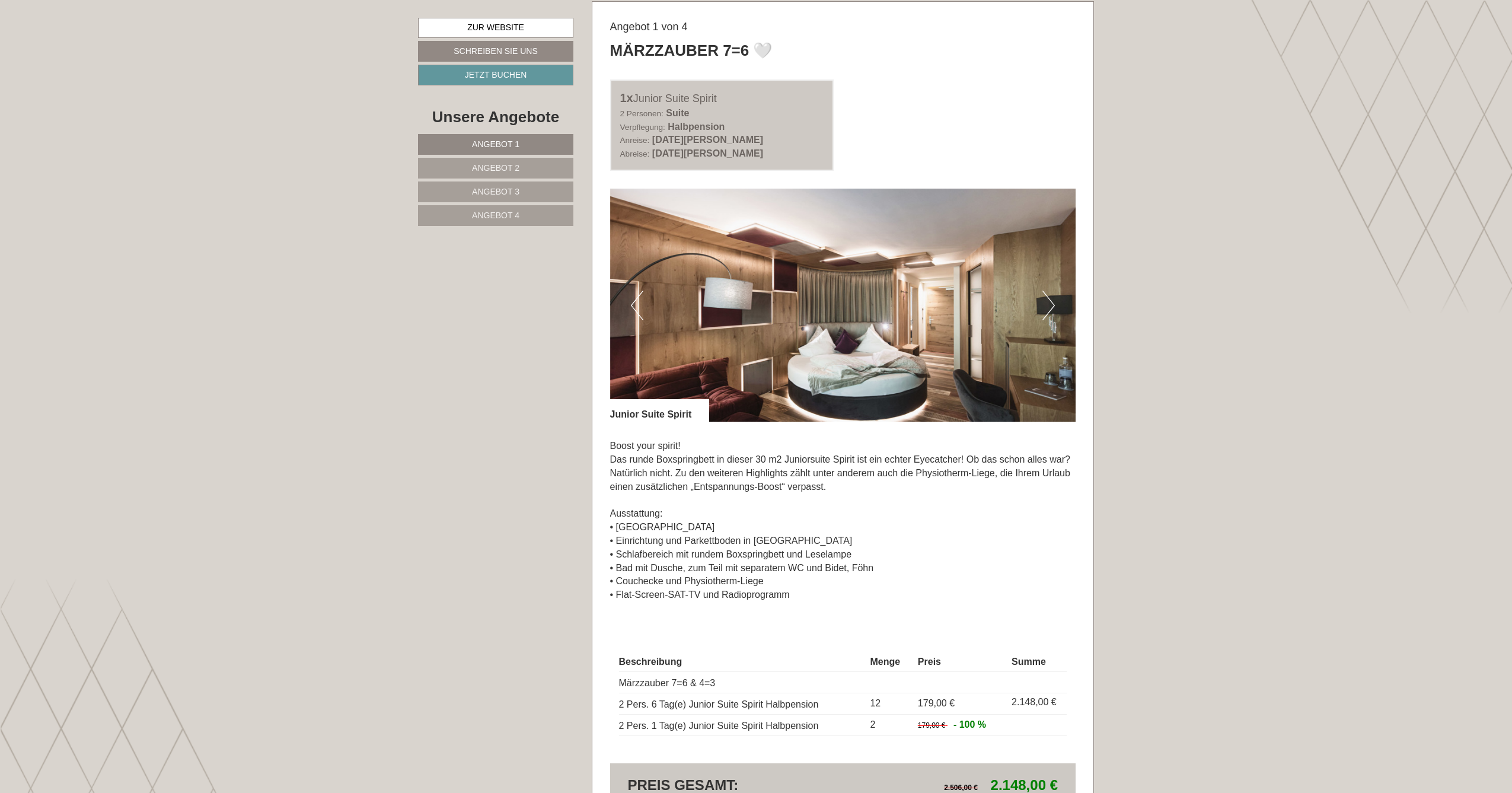
click at [1055, 300] on button "Next" at bounding box center [1048, 305] width 12 height 29
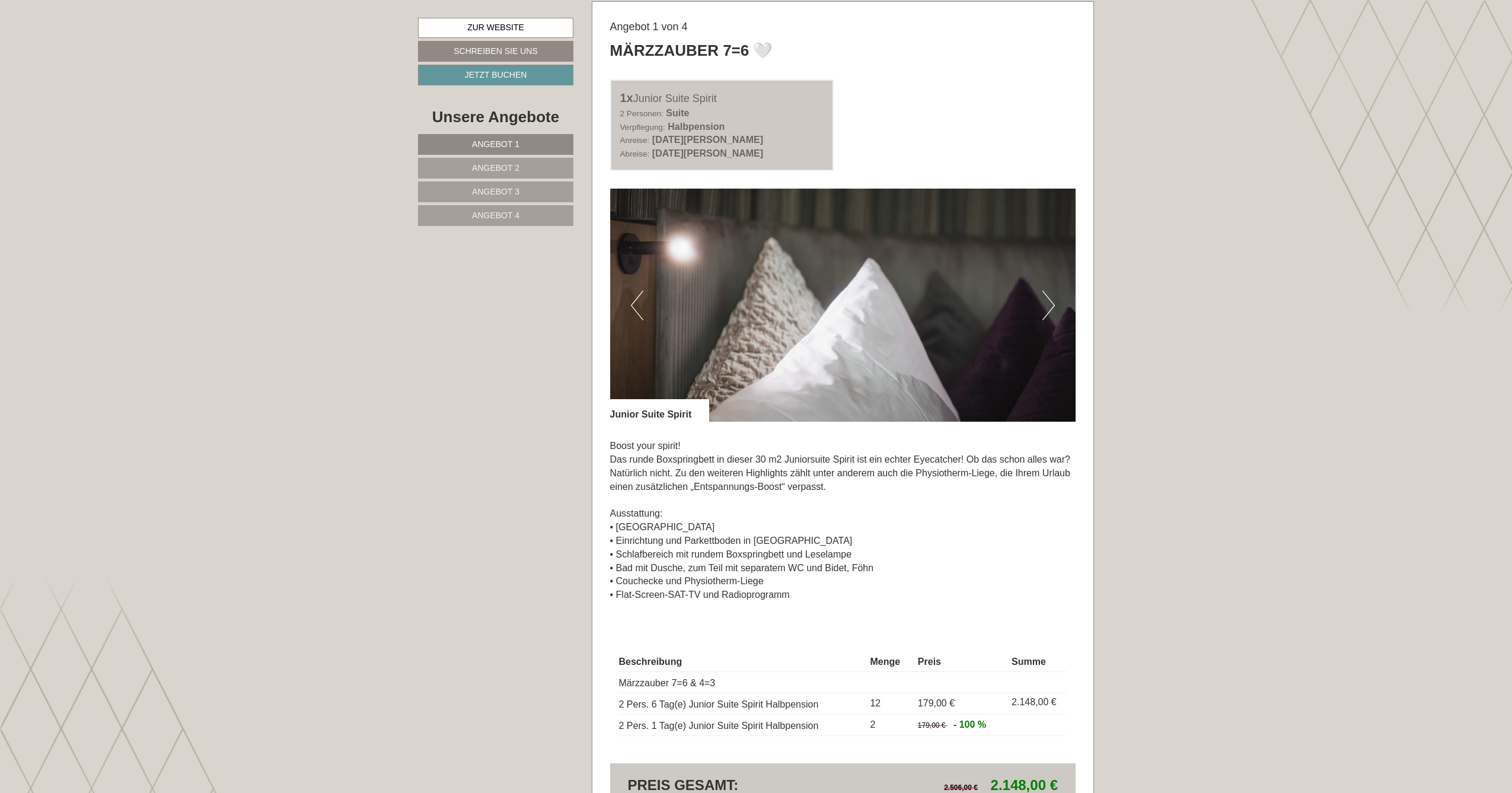
click at [1055, 300] on button "Next" at bounding box center [1048, 305] width 12 height 29
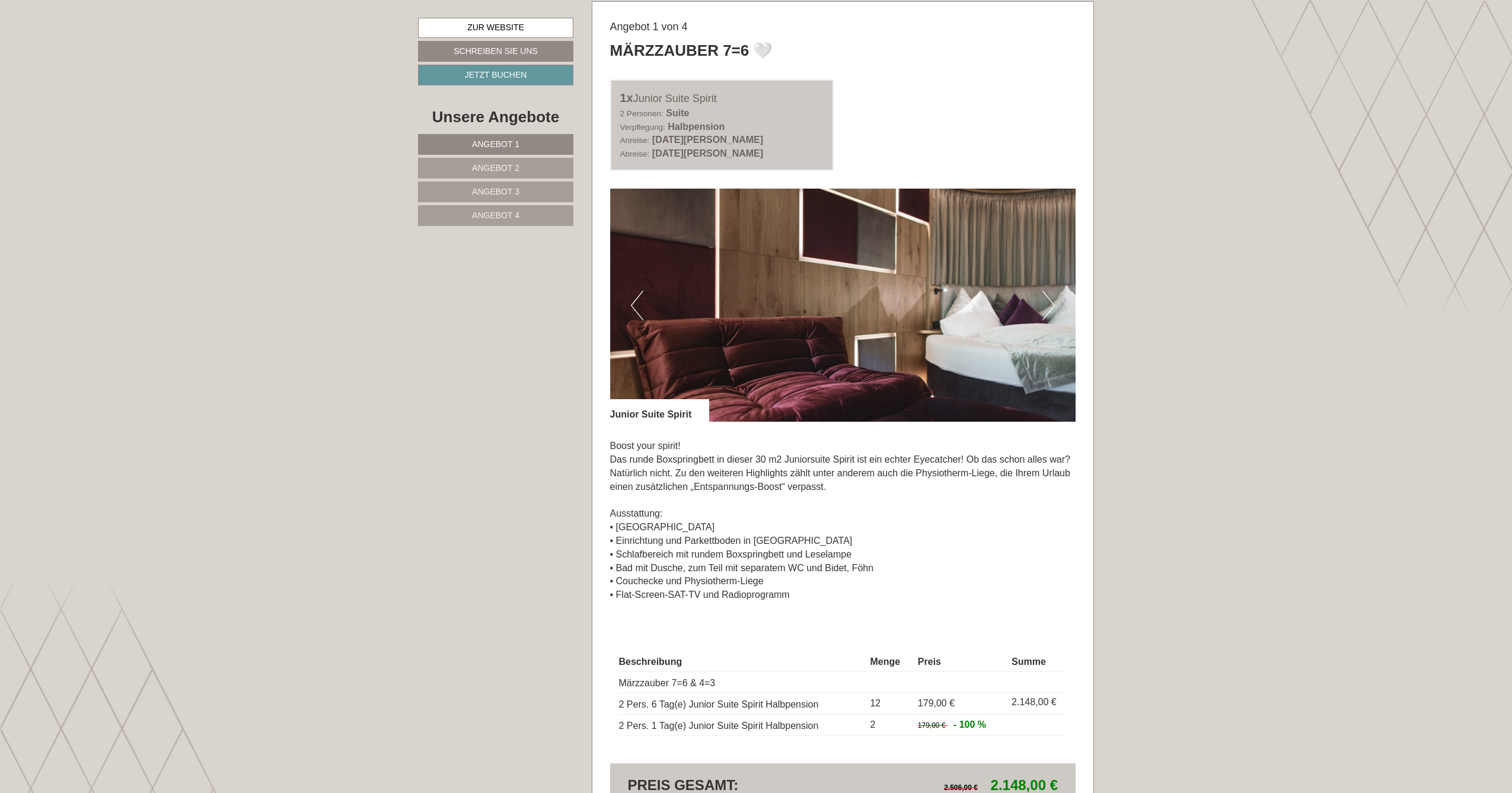
click at [1055, 300] on button "Next" at bounding box center [1048, 305] width 12 height 29
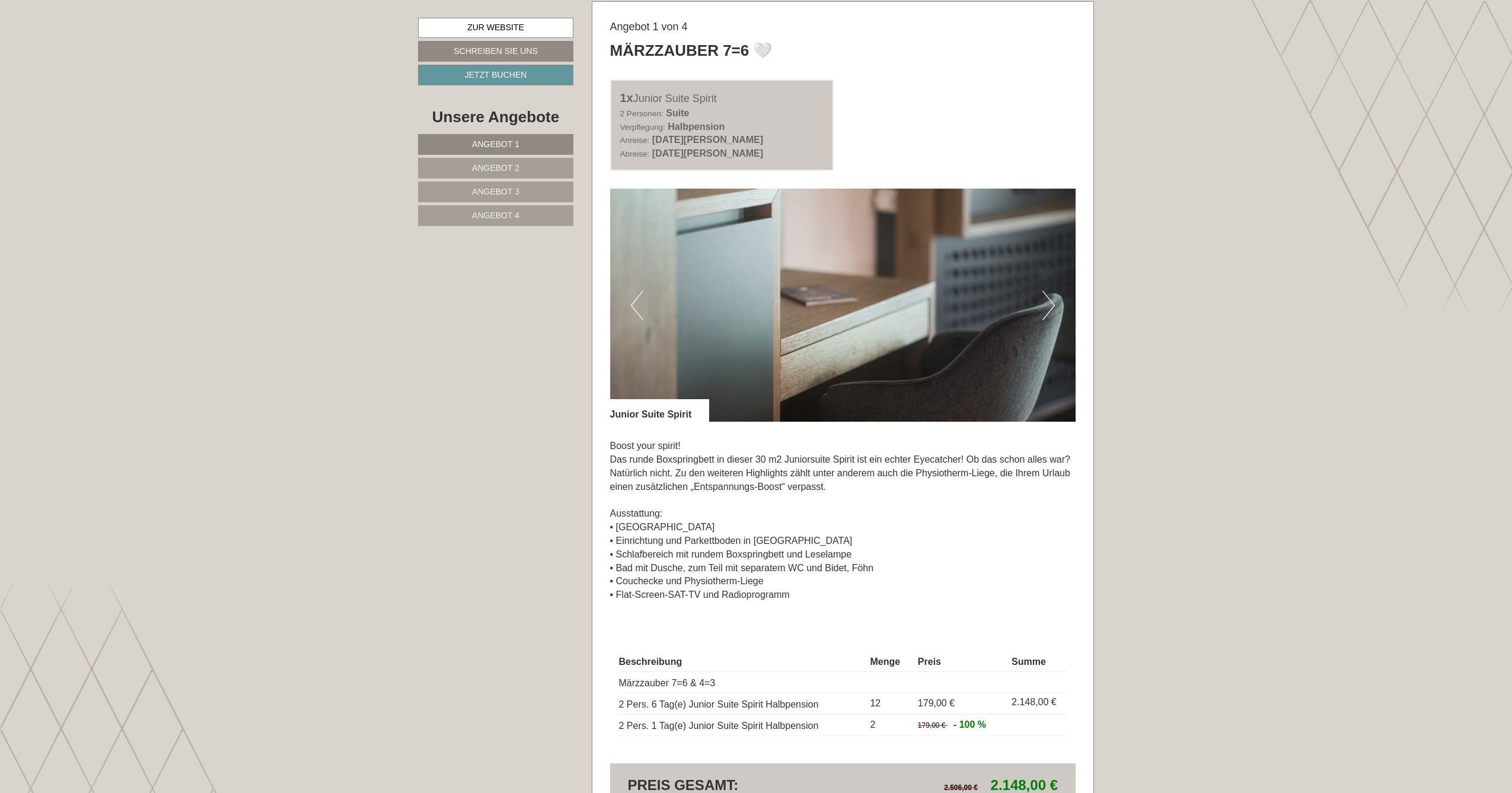
click at [1055, 300] on button "Next" at bounding box center [1048, 305] width 12 height 29
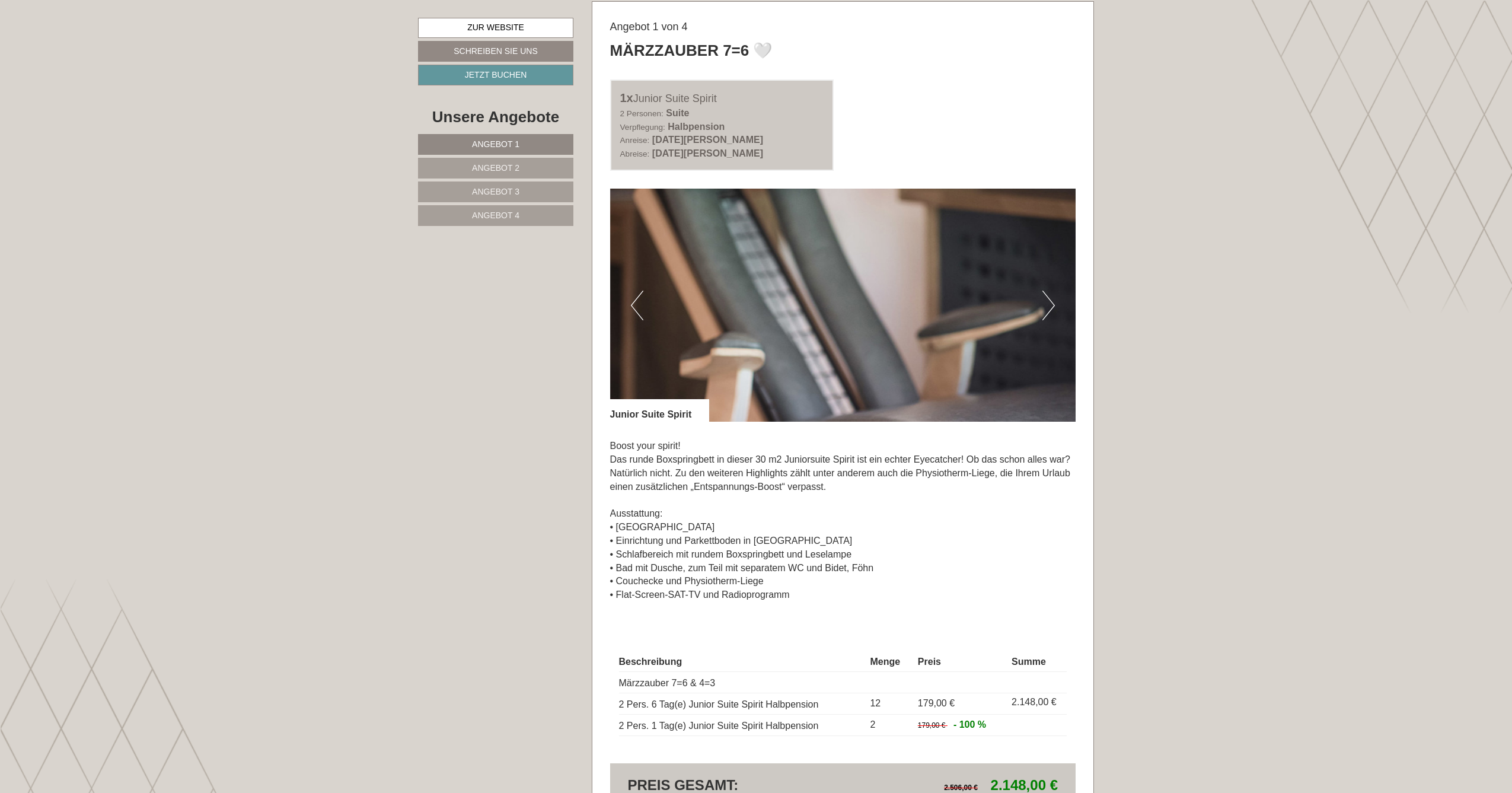
click at [1055, 300] on button "Next" at bounding box center [1048, 305] width 12 height 29
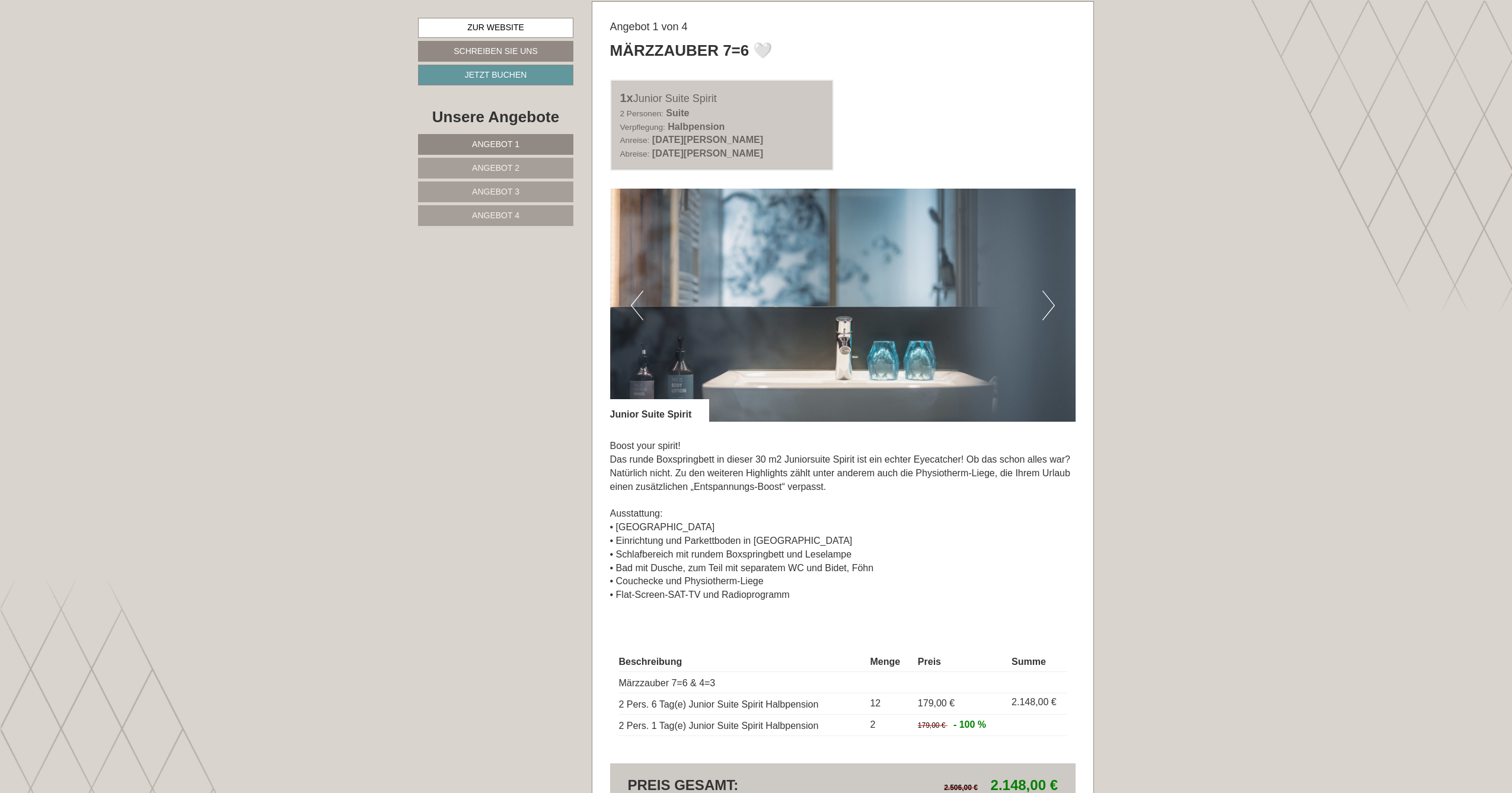
click at [1055, 300] on button "Next" at bounding box center [1048, 305] width 12 height 29
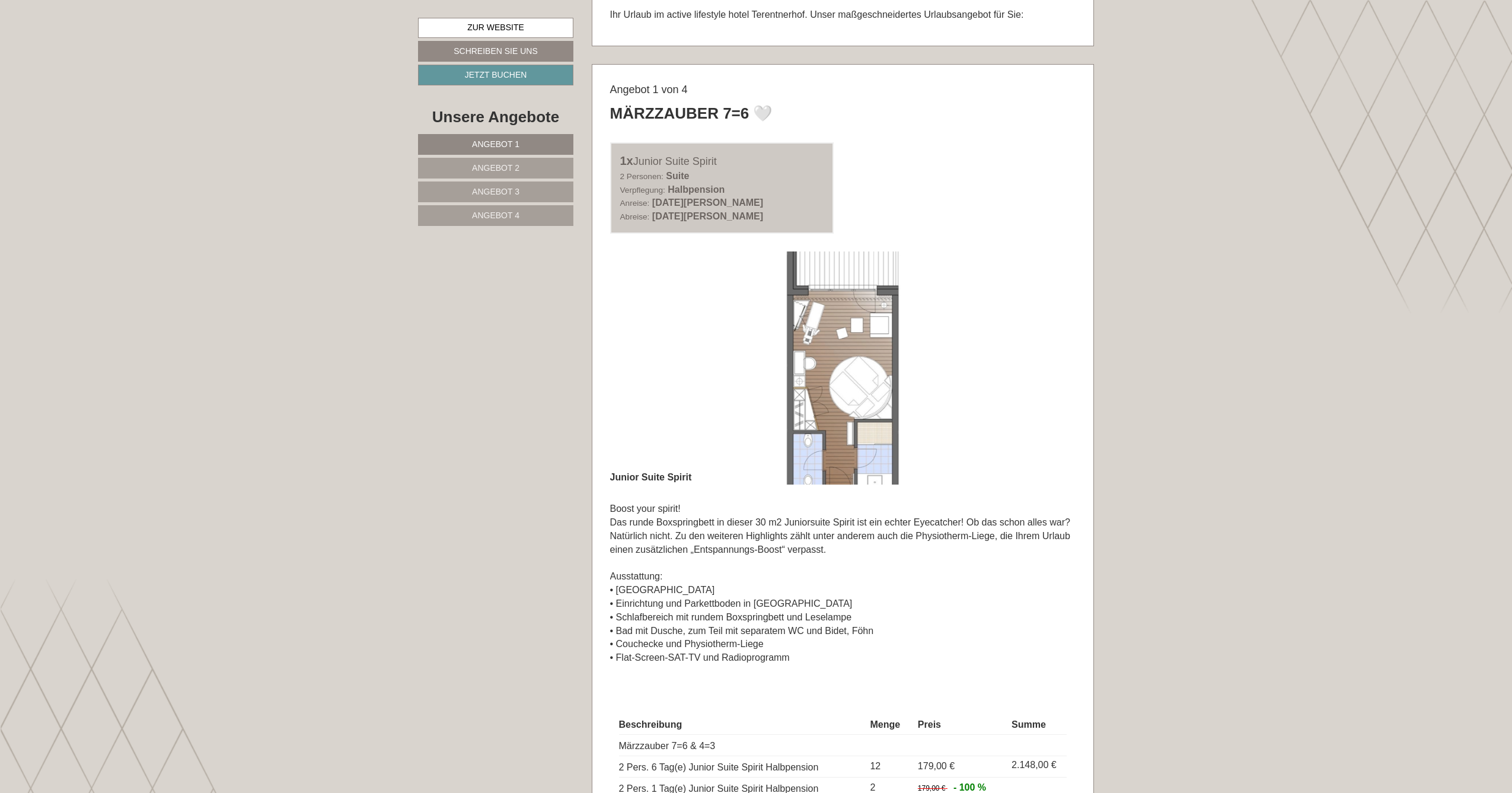
scroll to position [784, 0]
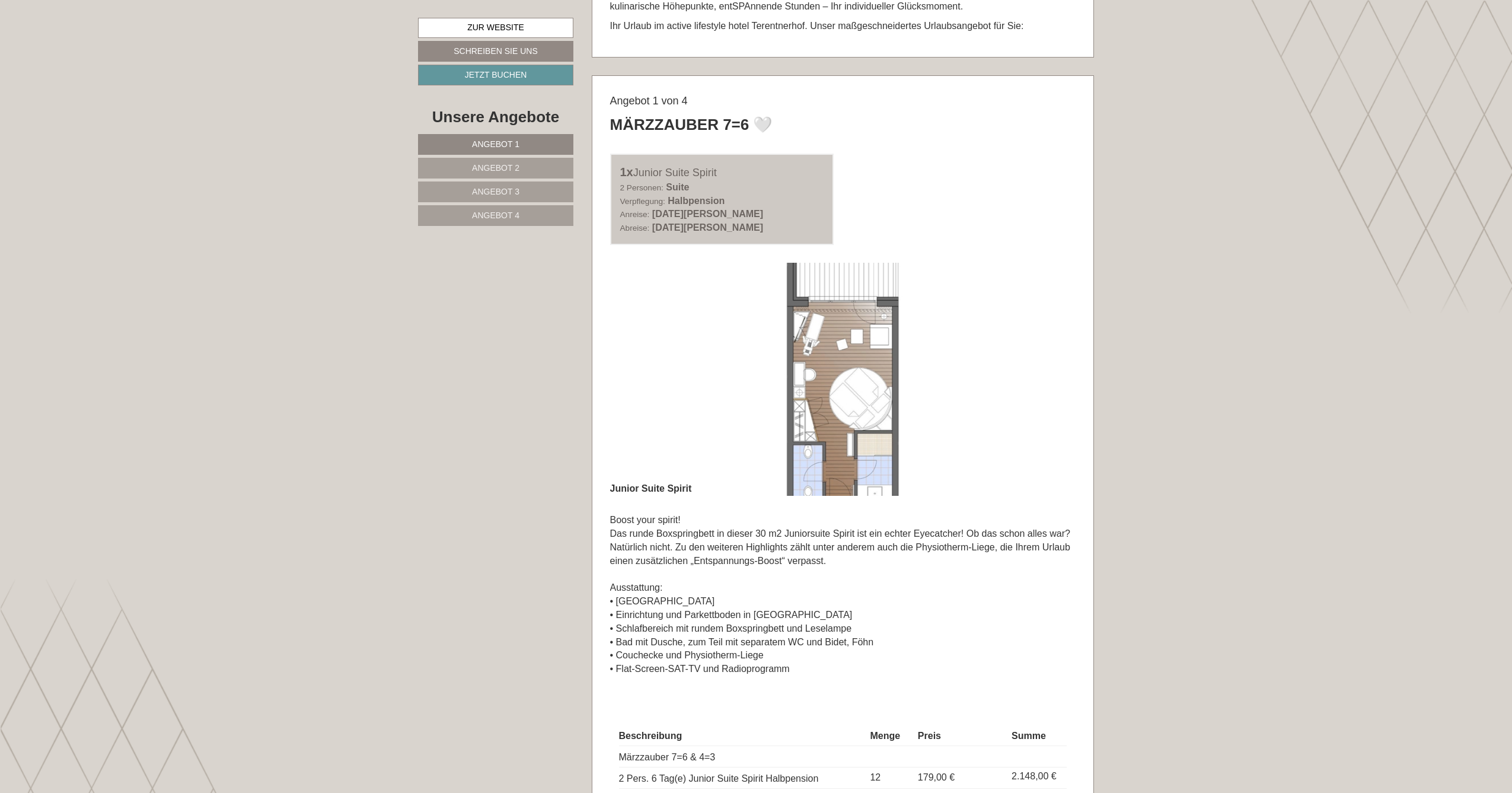
click at [620, 378] on img at bounding box center [843, 379] width 466 height 233
click at [662, 375] on img at bounding box center [843, 379] width 466 height 233
click at [1062, 348] on img at bounding box center [843, 379] width 466 height 233
click at [685, 375] on img at bounding box center [843, 379] width 466 height 233
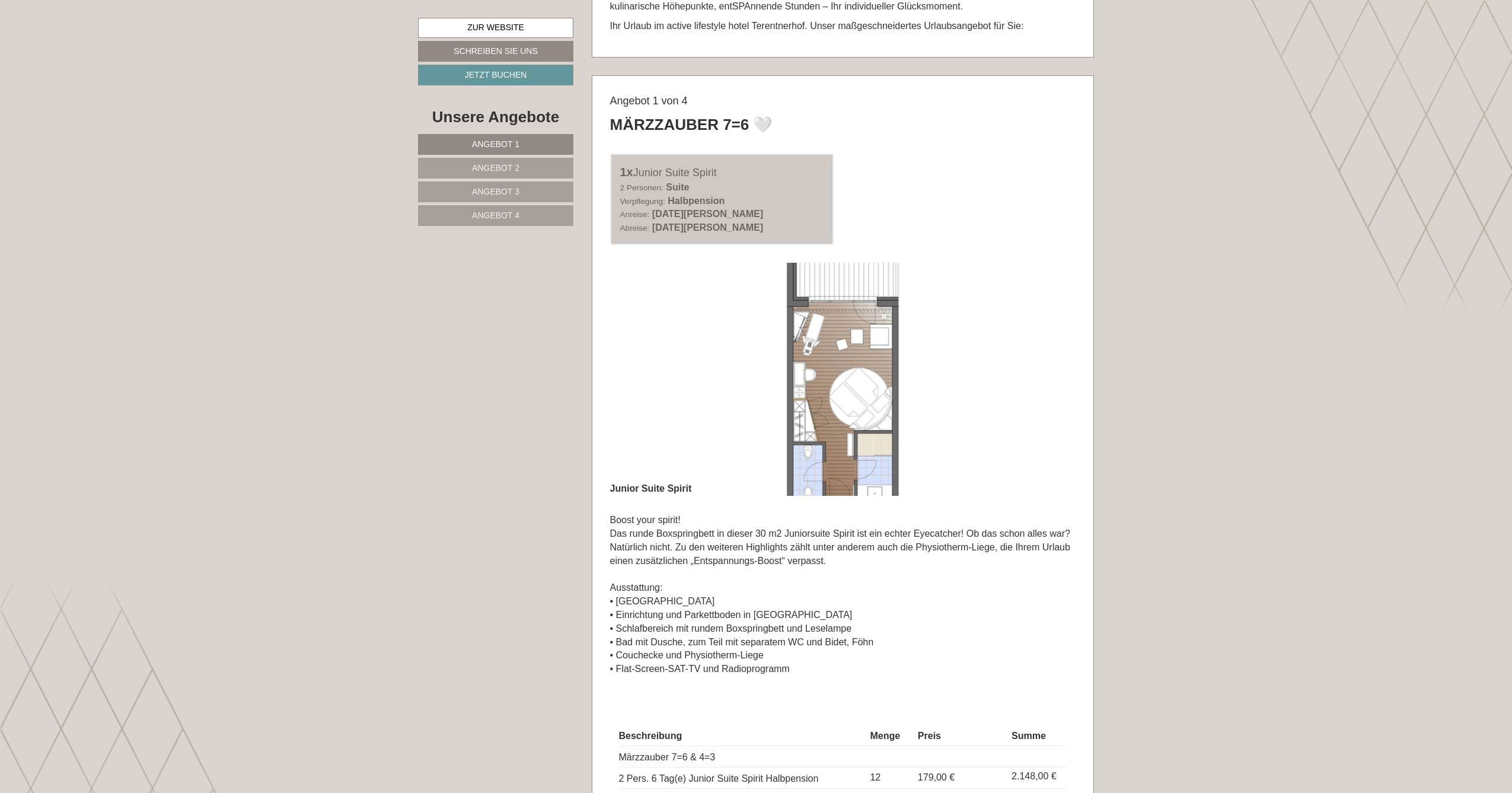
click at [615, 357] on img at bounding box center [843, 379] width 466 height 233
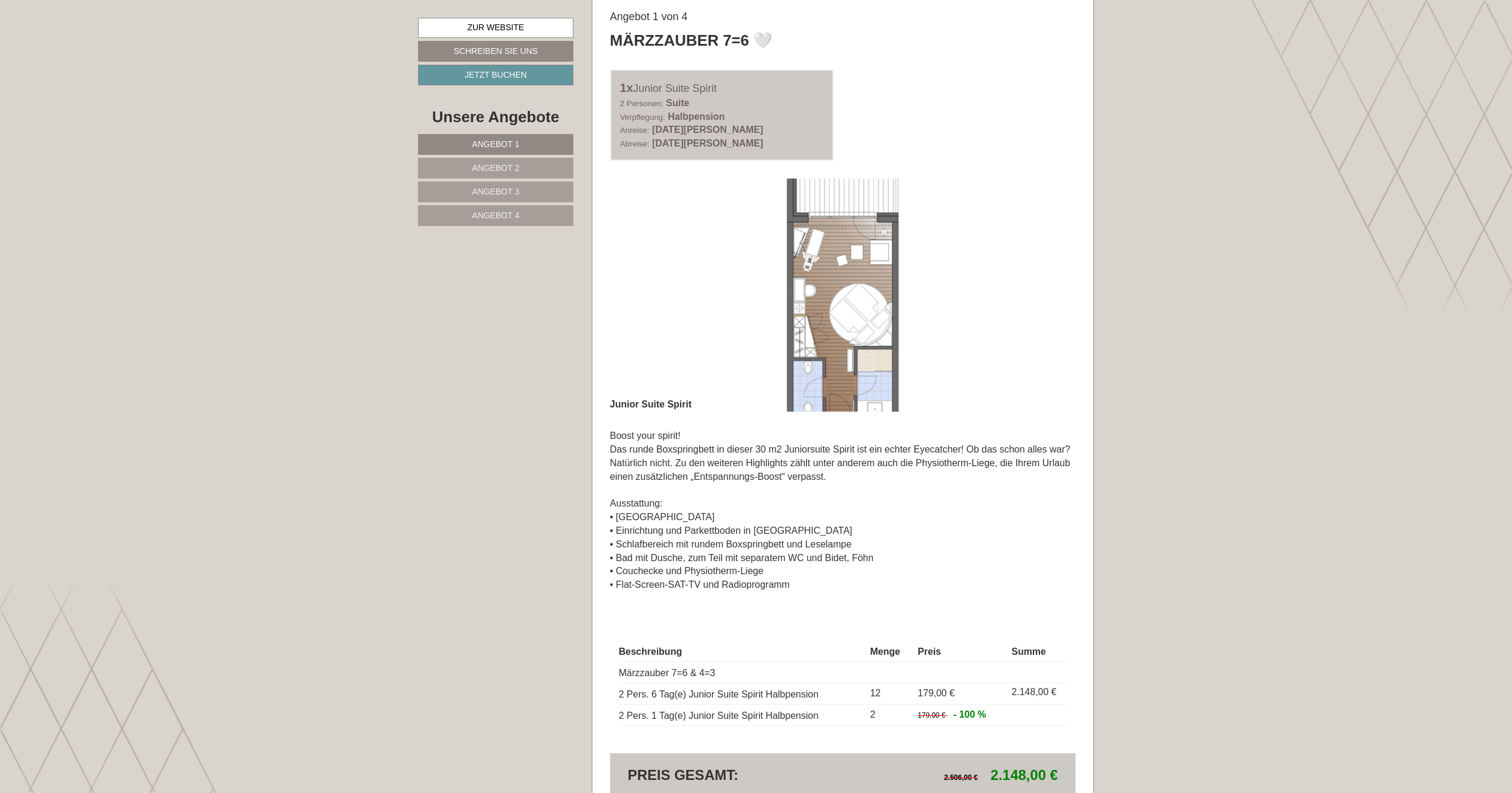
scroll to position [874, 0]
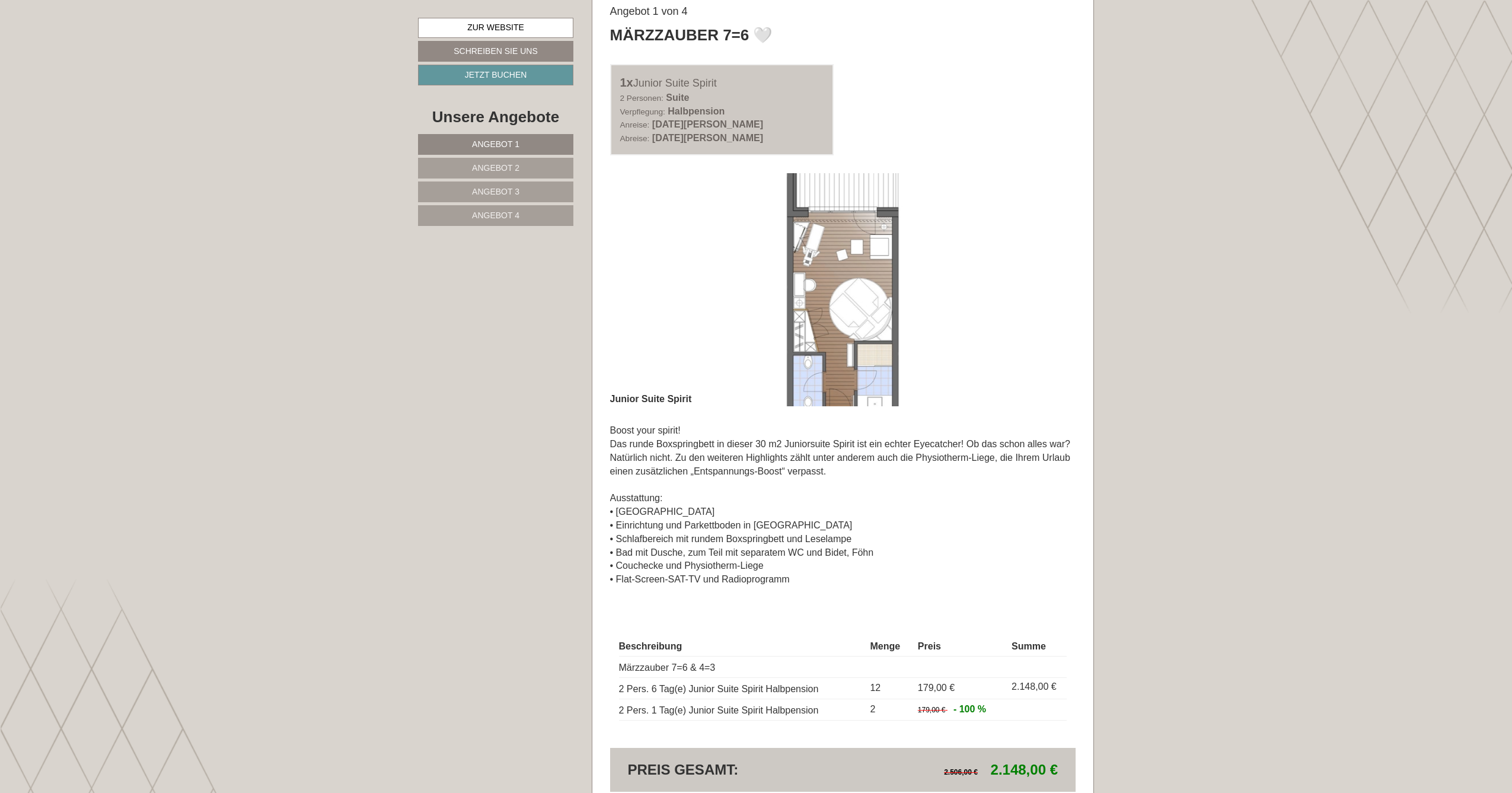
click at [861, 359] on img at bounding box center [843, 290] width 466 height 233
click at [644, 276] on img at bounding box center [843, 290] width 466 height 233
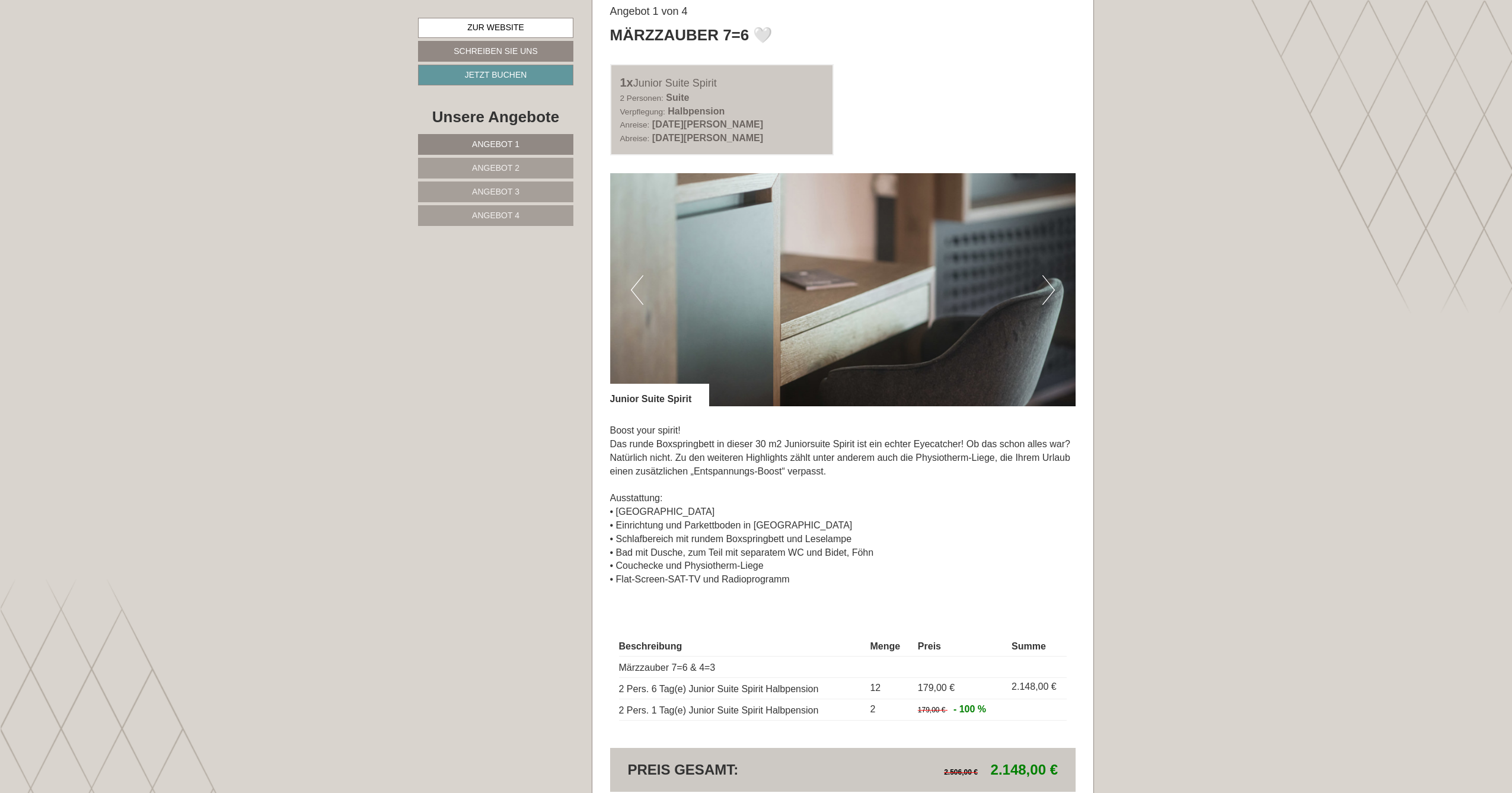
click at [528, 162] on link "Angebot 2" at bounding box center [496, 168] width 155 height 21
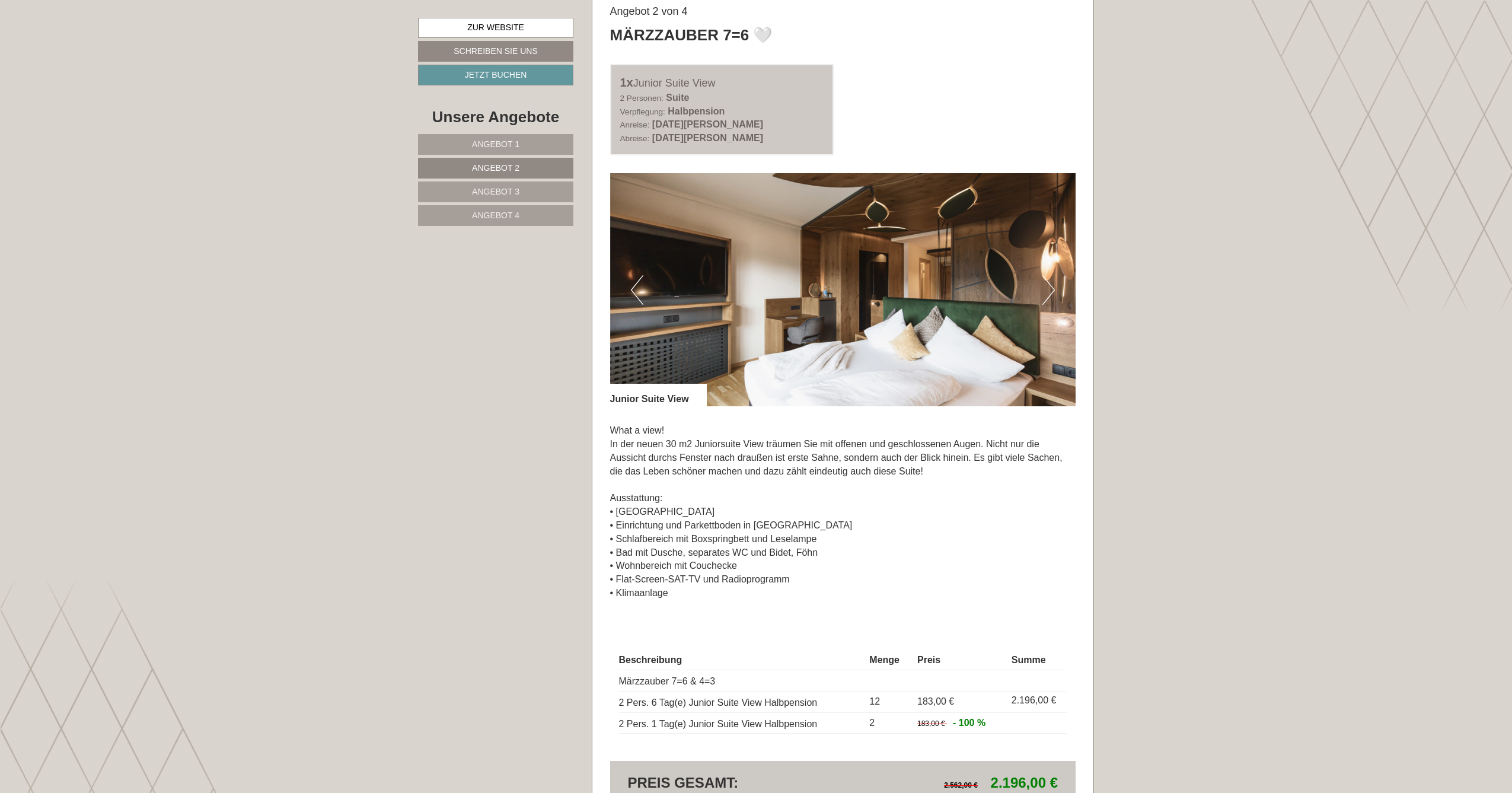
scroll to position [858, 0]
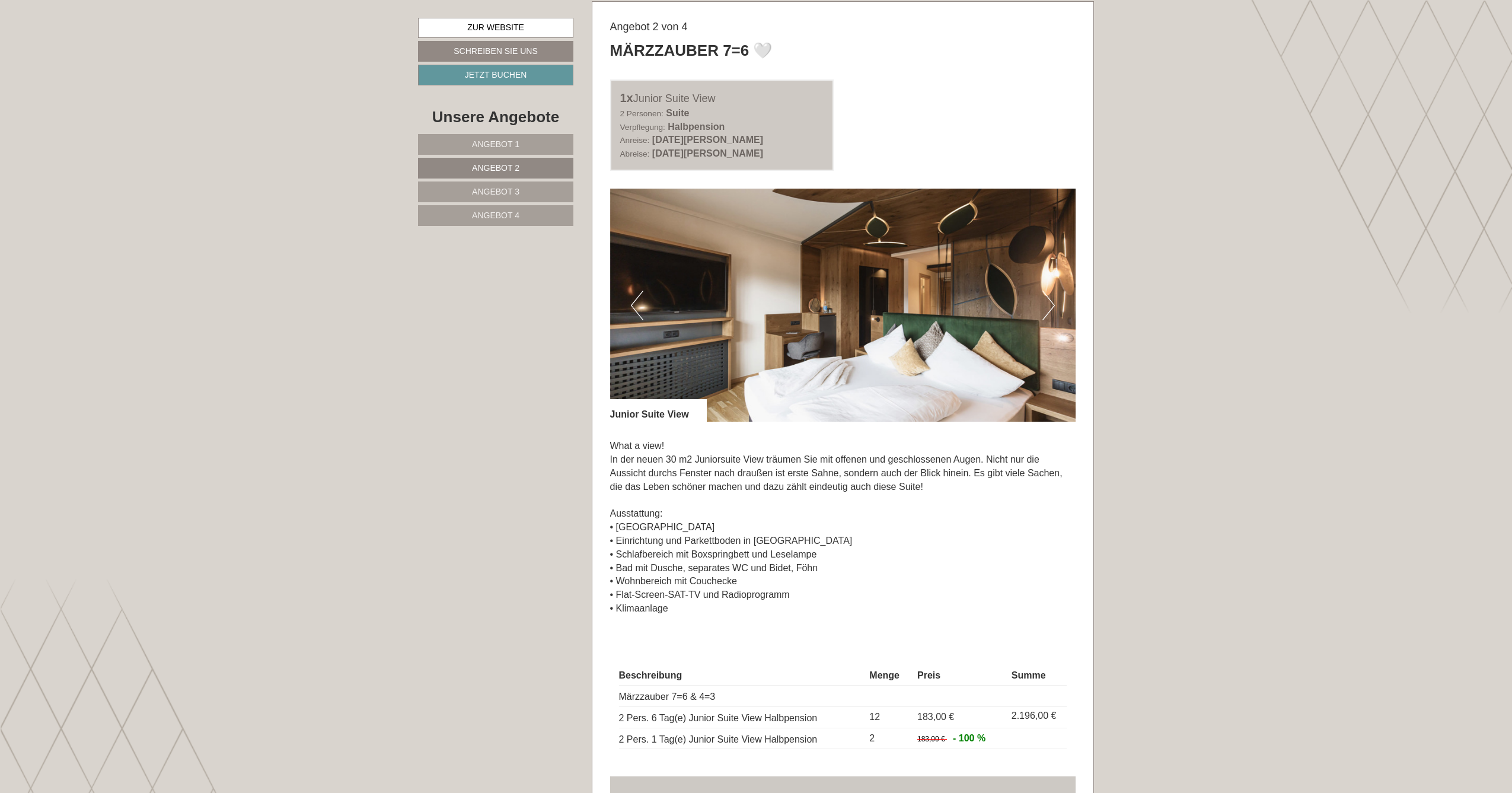
click at [645, 300] on img at bounding box center [843, 305] width 466 height 233
click at [632, 299] on button "Previous" at bounding box center [637, 305] width 12 height 29
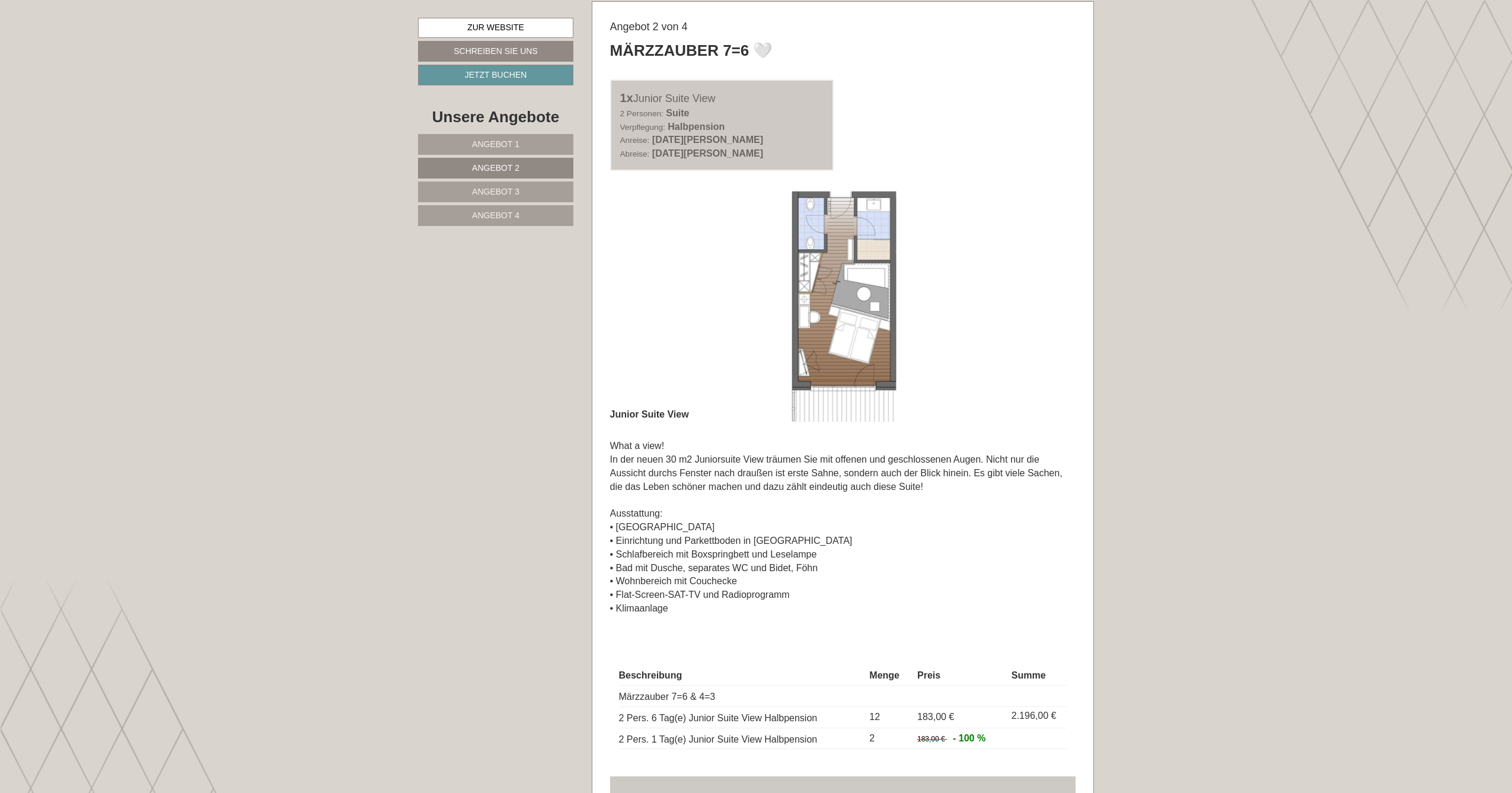
click at [821, 300] on img at bounding box center [843, 305] width 466 height 233
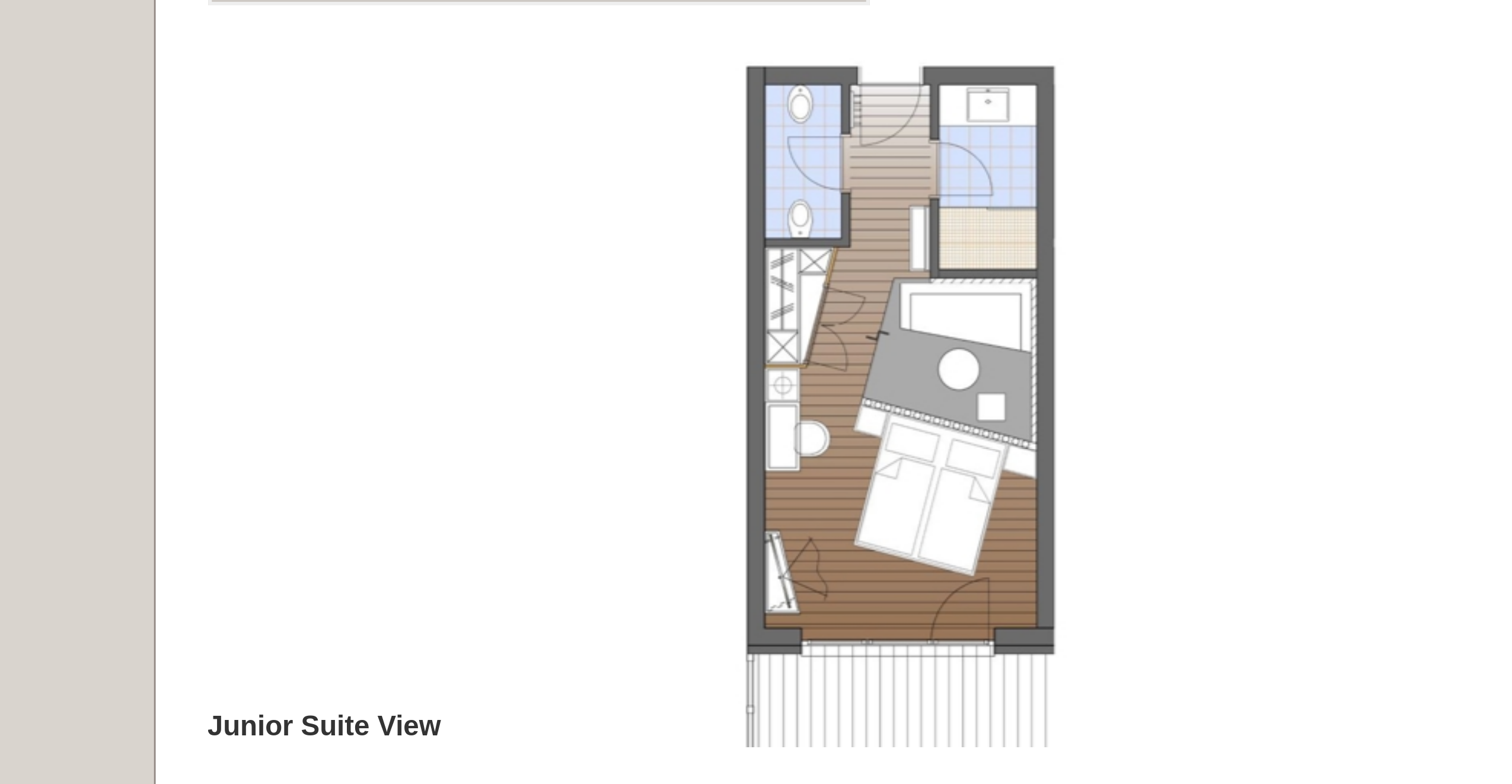
scroll to position [635, 0]
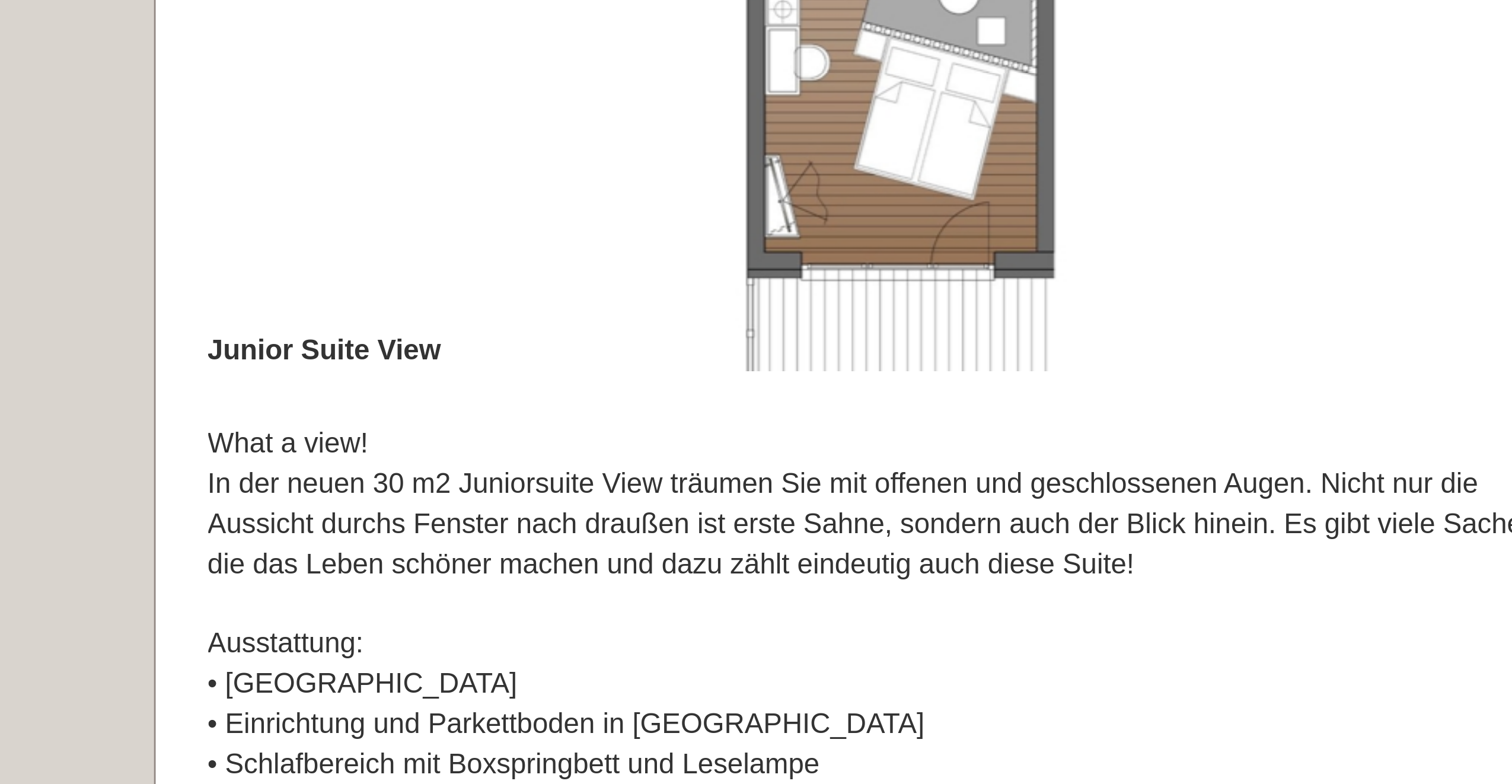
click at [610, 411] on img at bounding box center [843, 527] width 466 height 233
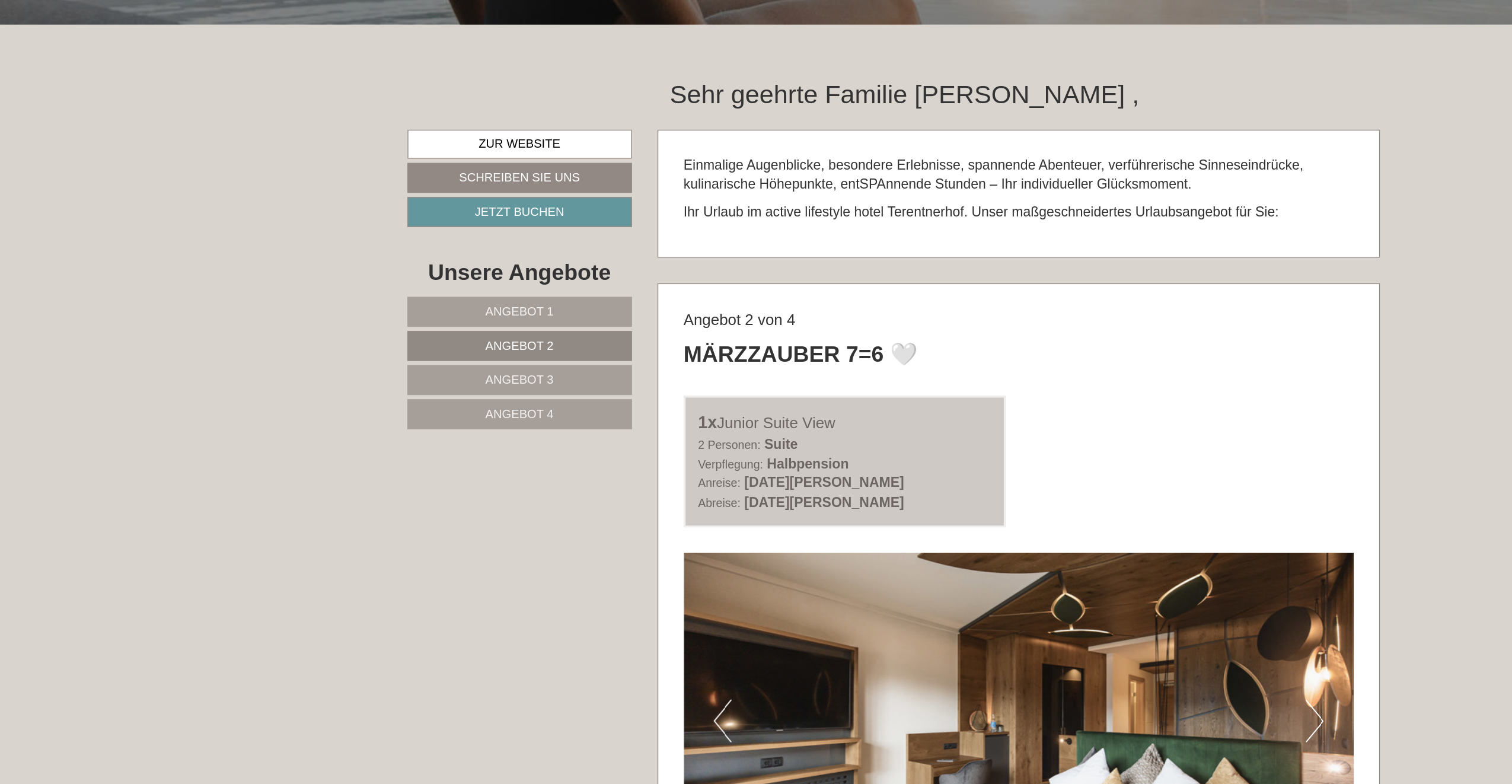
scroll to position [660, 0]
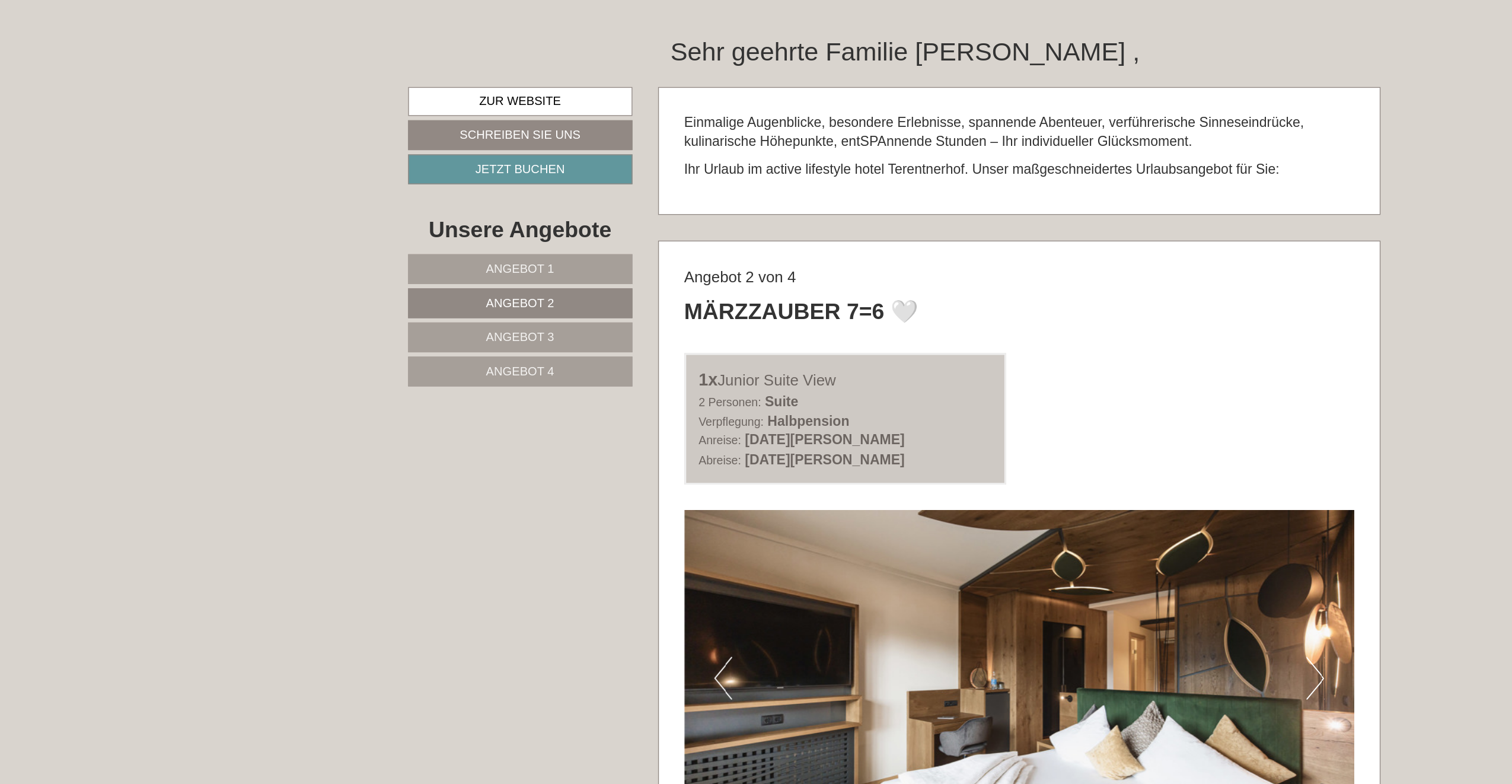
click at [472, 214] on span "Angebot 1" at bounding box center [496, 218] width 47 height 9
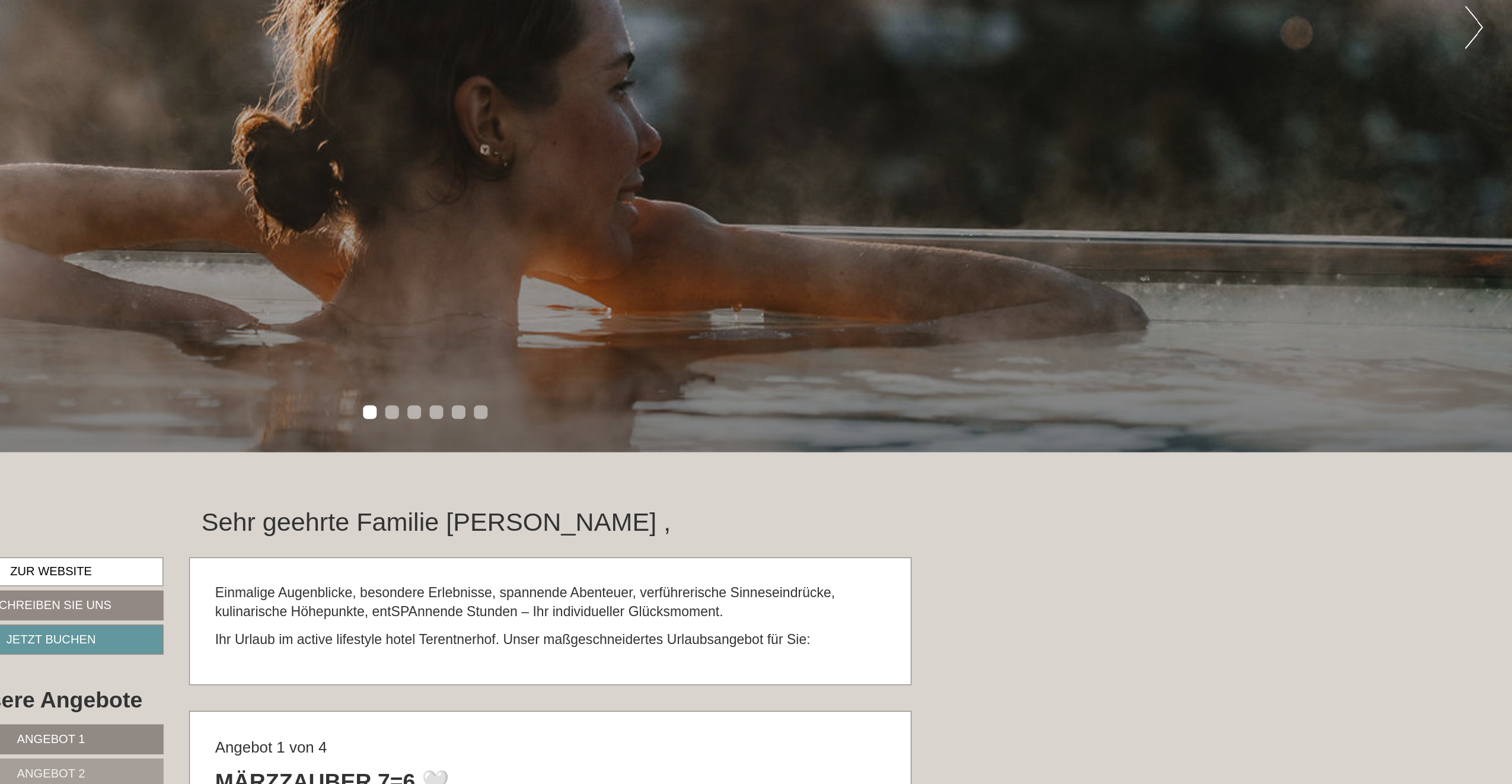
scroll to position [343, 0]
